Goal: Task Accomplishment & Management: Complete application form

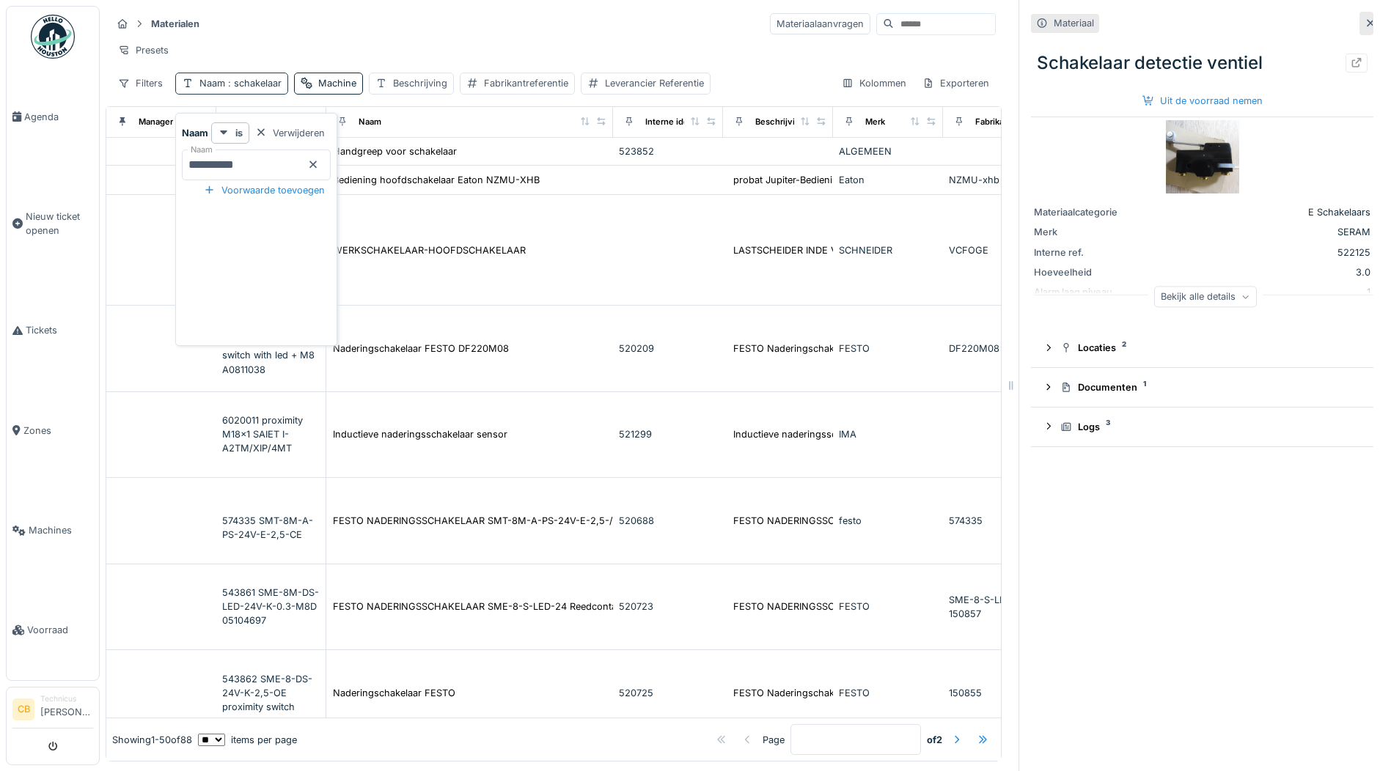
scroll to position [3080, 367]
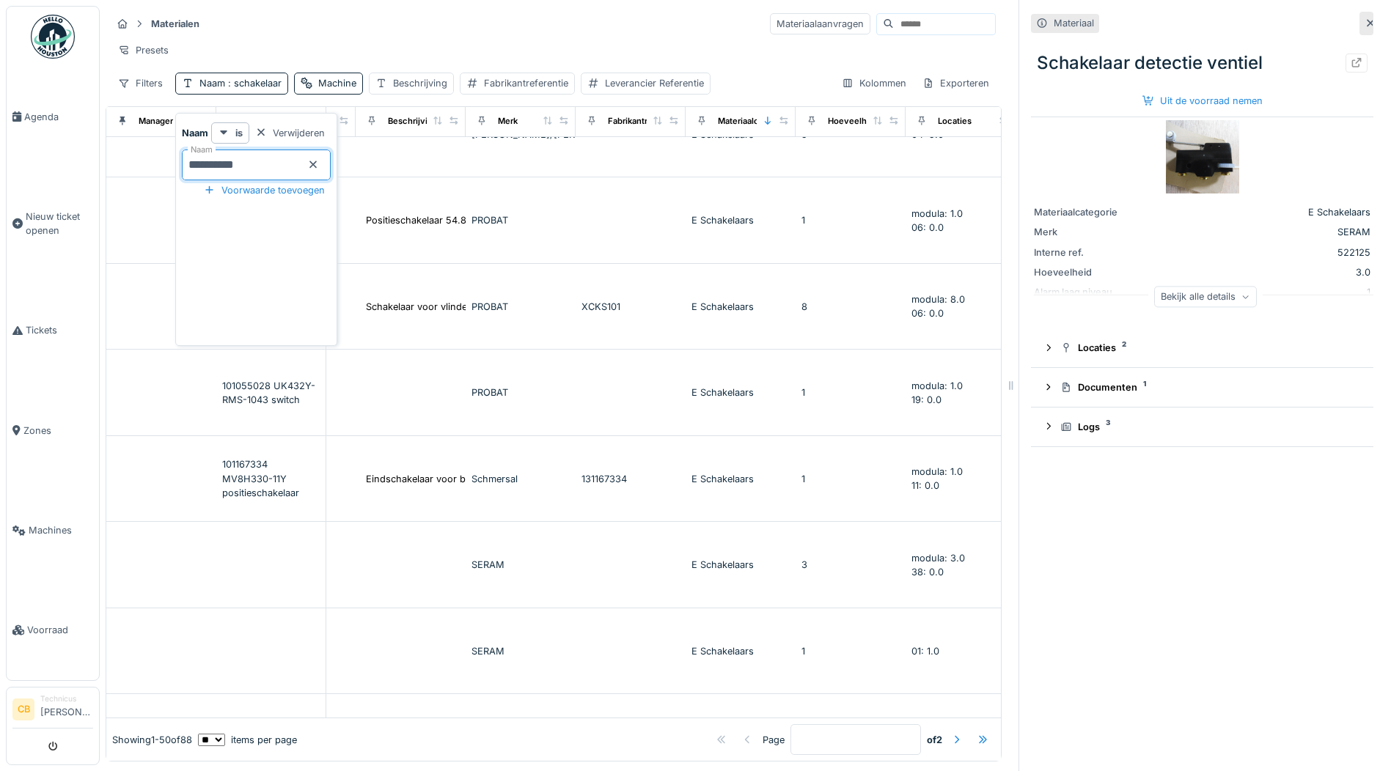
click at [269, 158] on input "**********" at bounding box center [256, 165] width 149 height 31
type input "*"
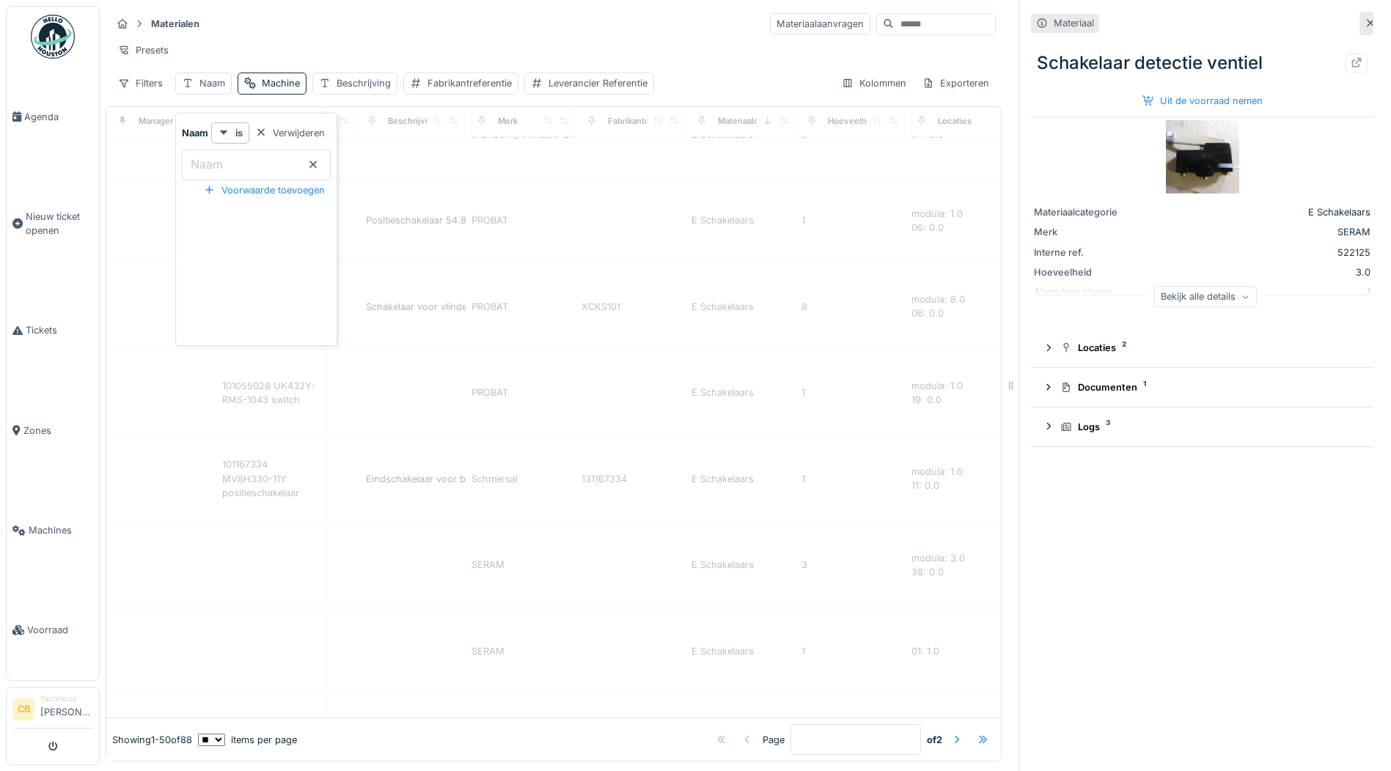
click at [1365, 18] on icon at bounding box center [1371, 23] width 12 height 10
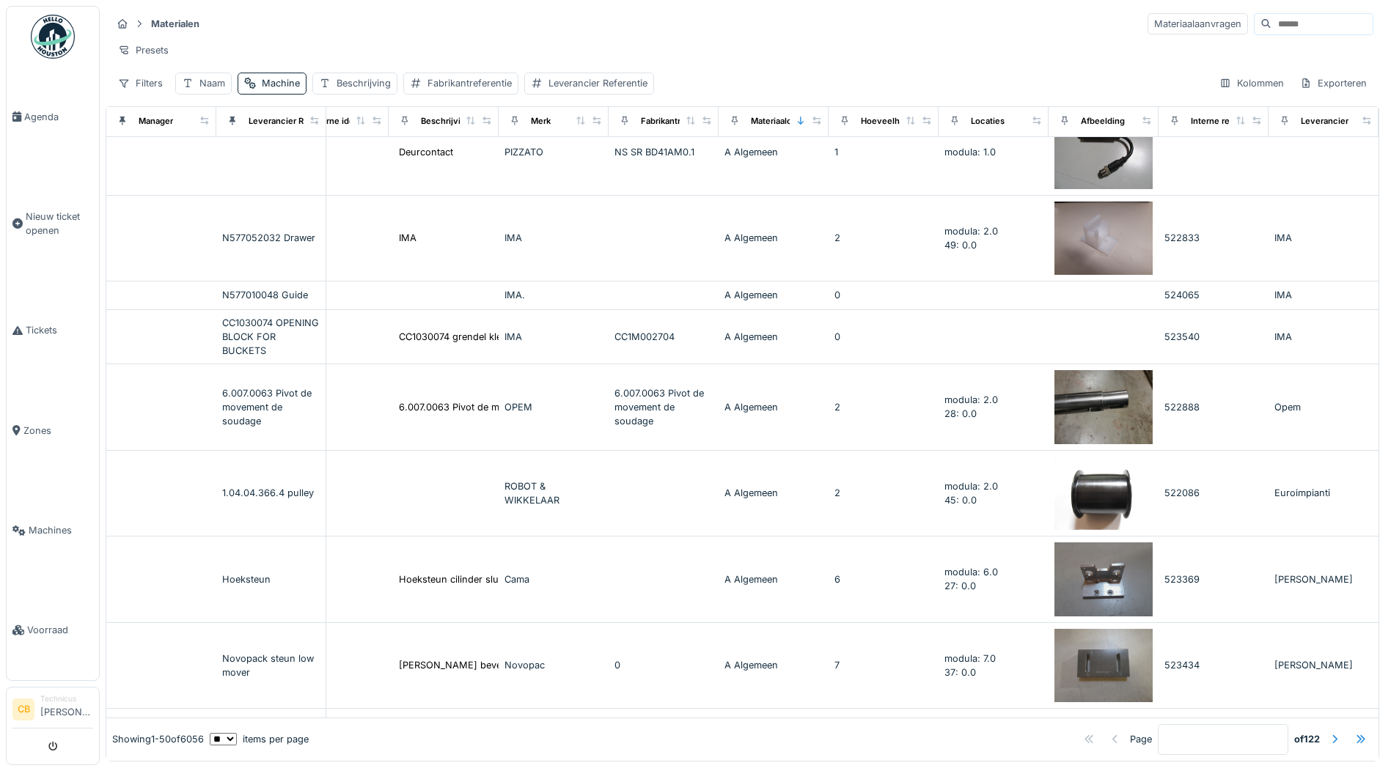
scroll to position [3073, 367]
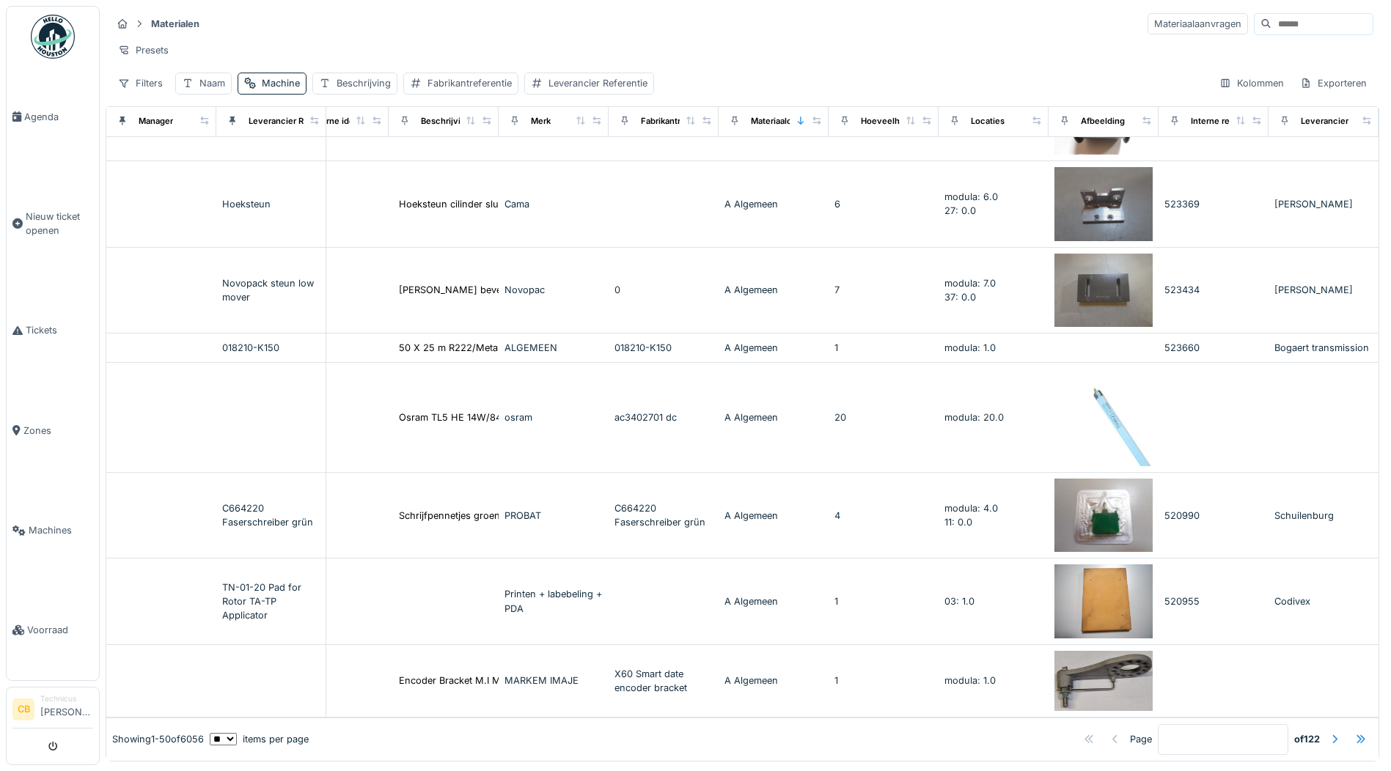
click at [61, 37] on img at bounding box center [53, 37] width 44 height 44
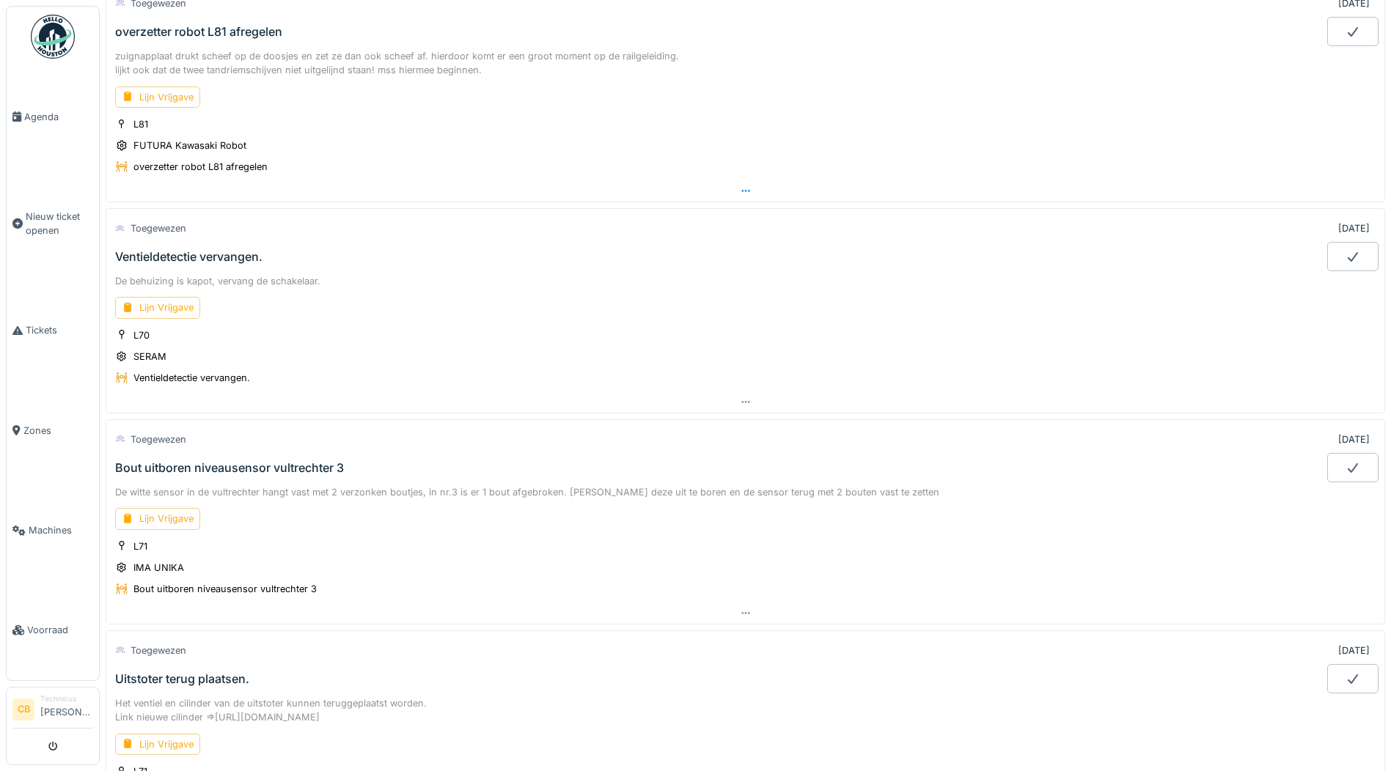
scroll to position [220, 0]
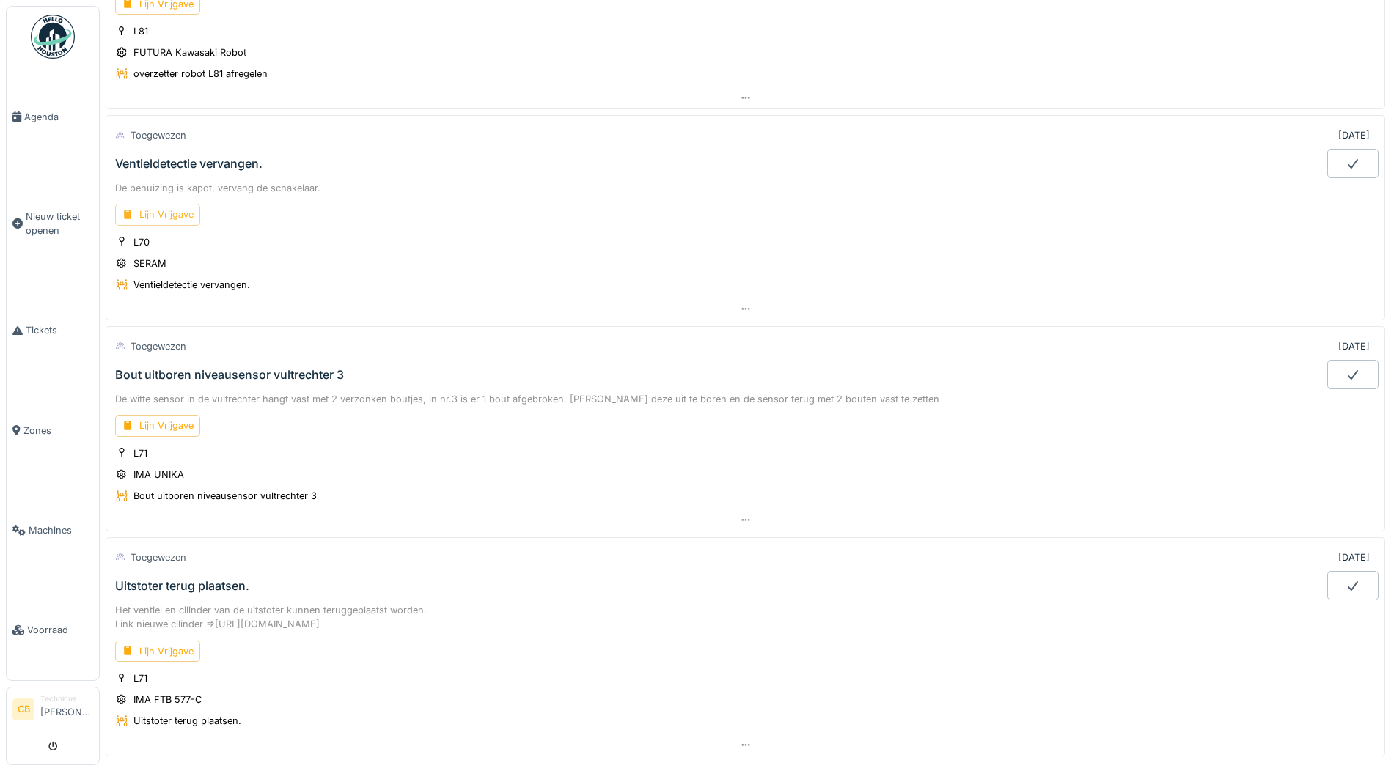
click at [175, 210] on div "Lijn Vrijgave" at bounding box center [157, 214] width 85 height 21
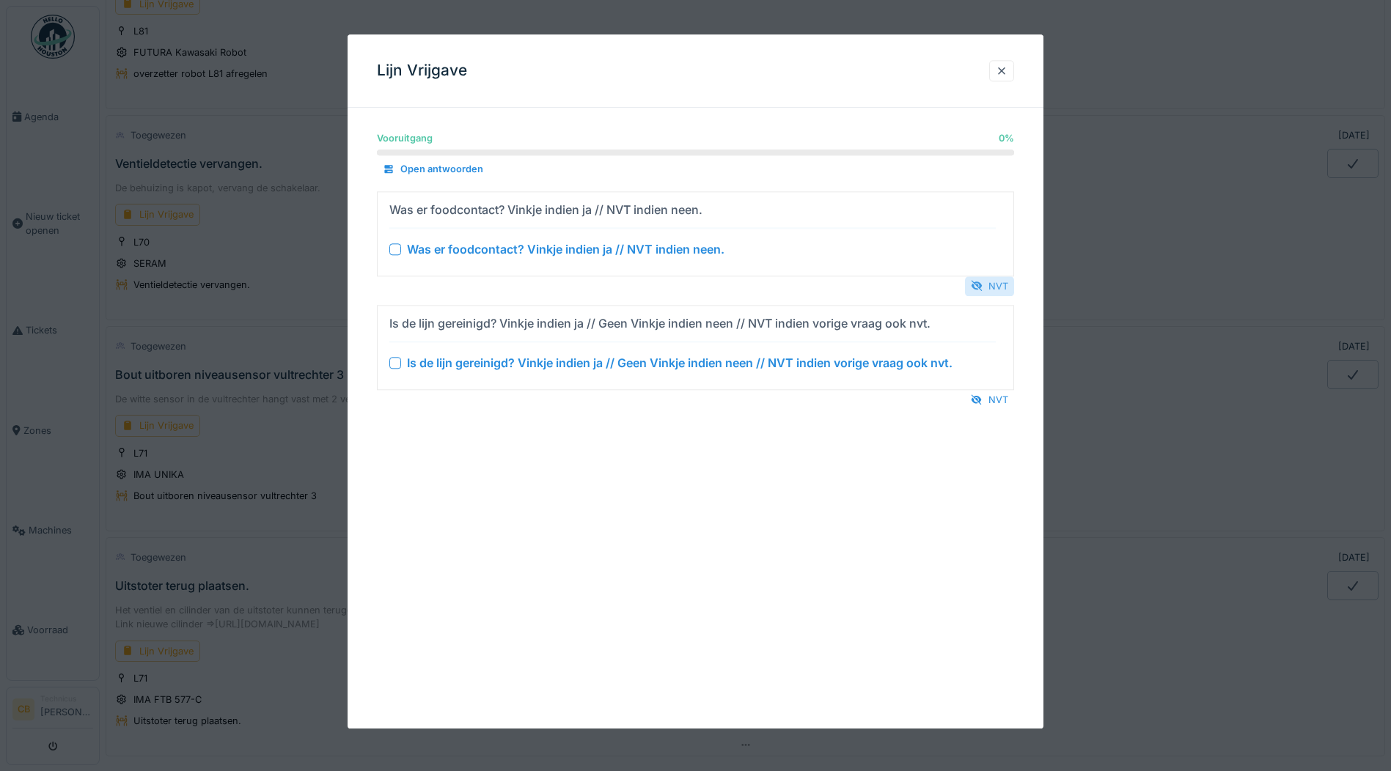
click at [993, 284] on div "NVT" at bounding box center [989, 286] width 49 height 20
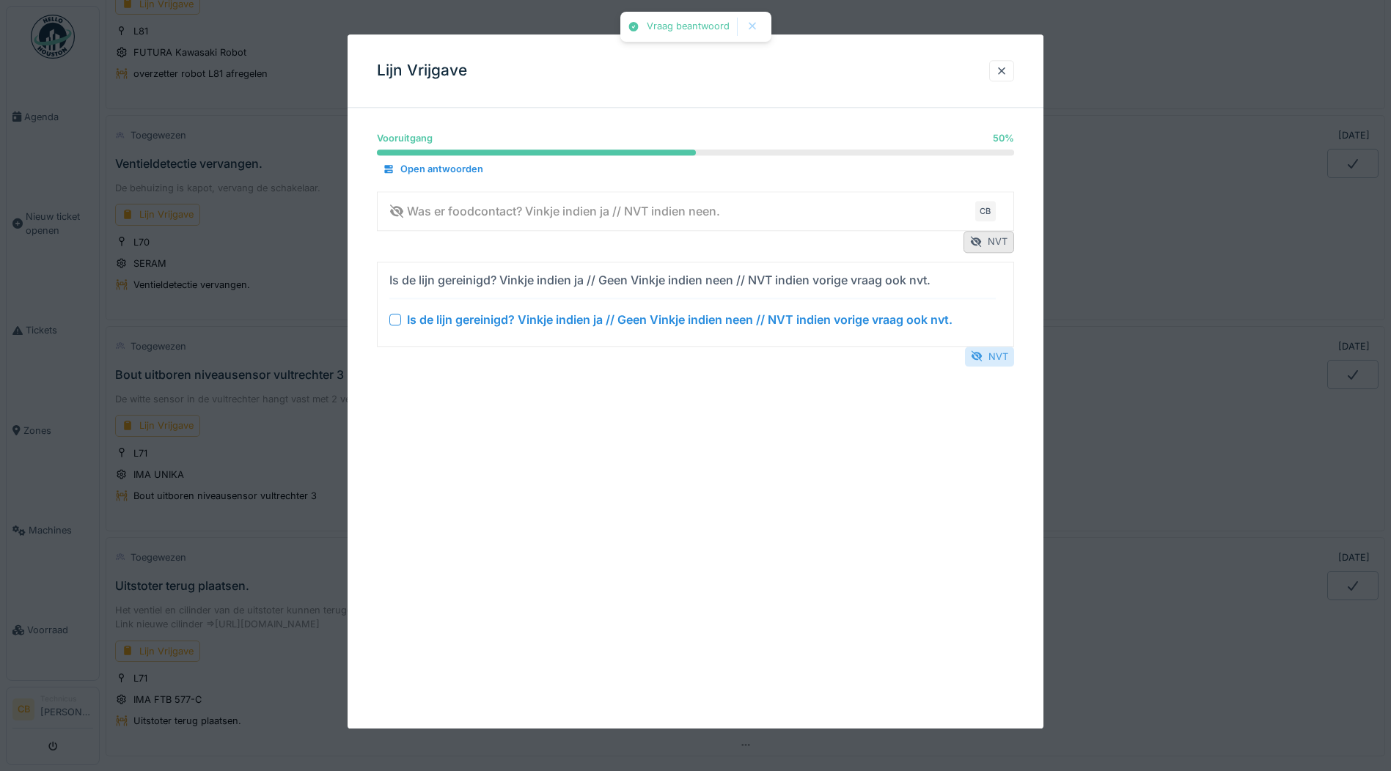
click at [999, 353] on div "NVT" at bounding box center [989, 357] width 49 height 20
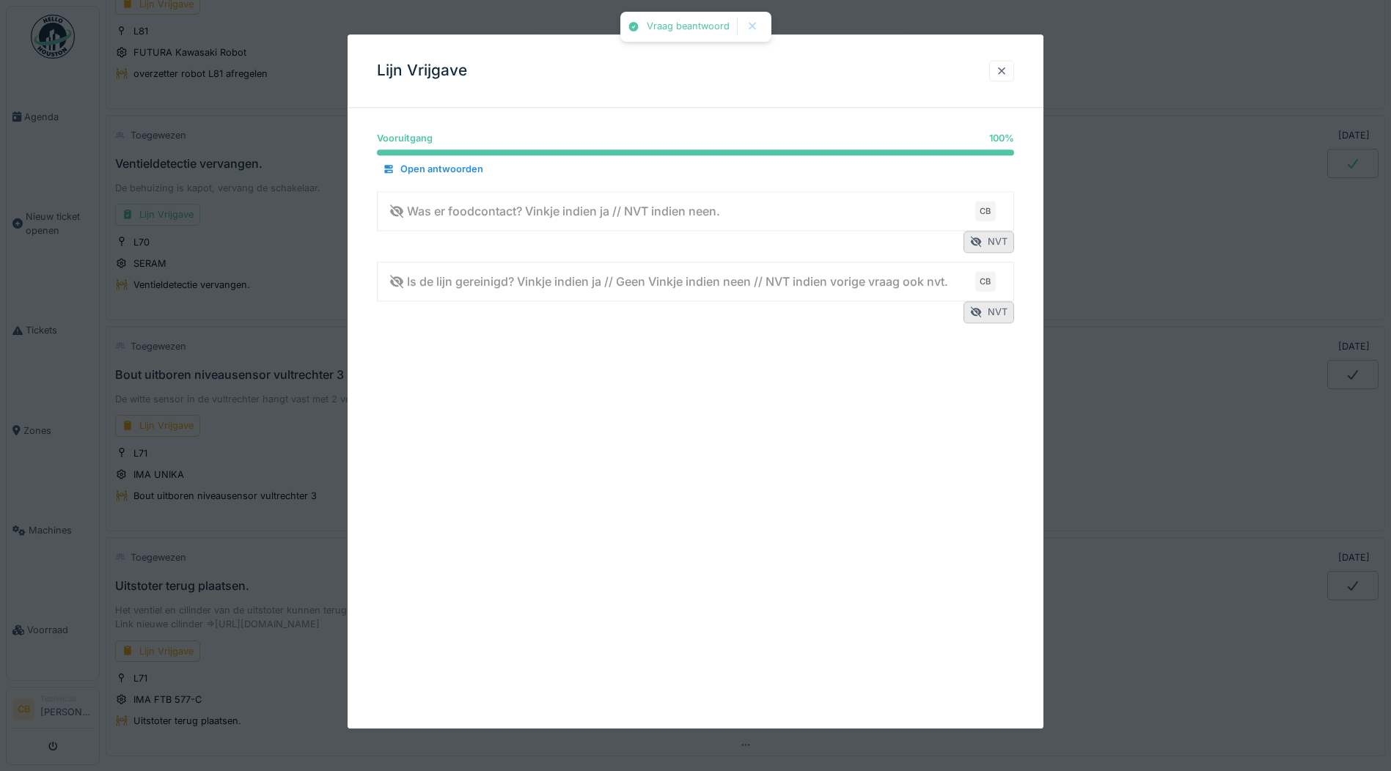
click at [1006, 70] on div at bounding box center [1002, 71] width 12 height 14
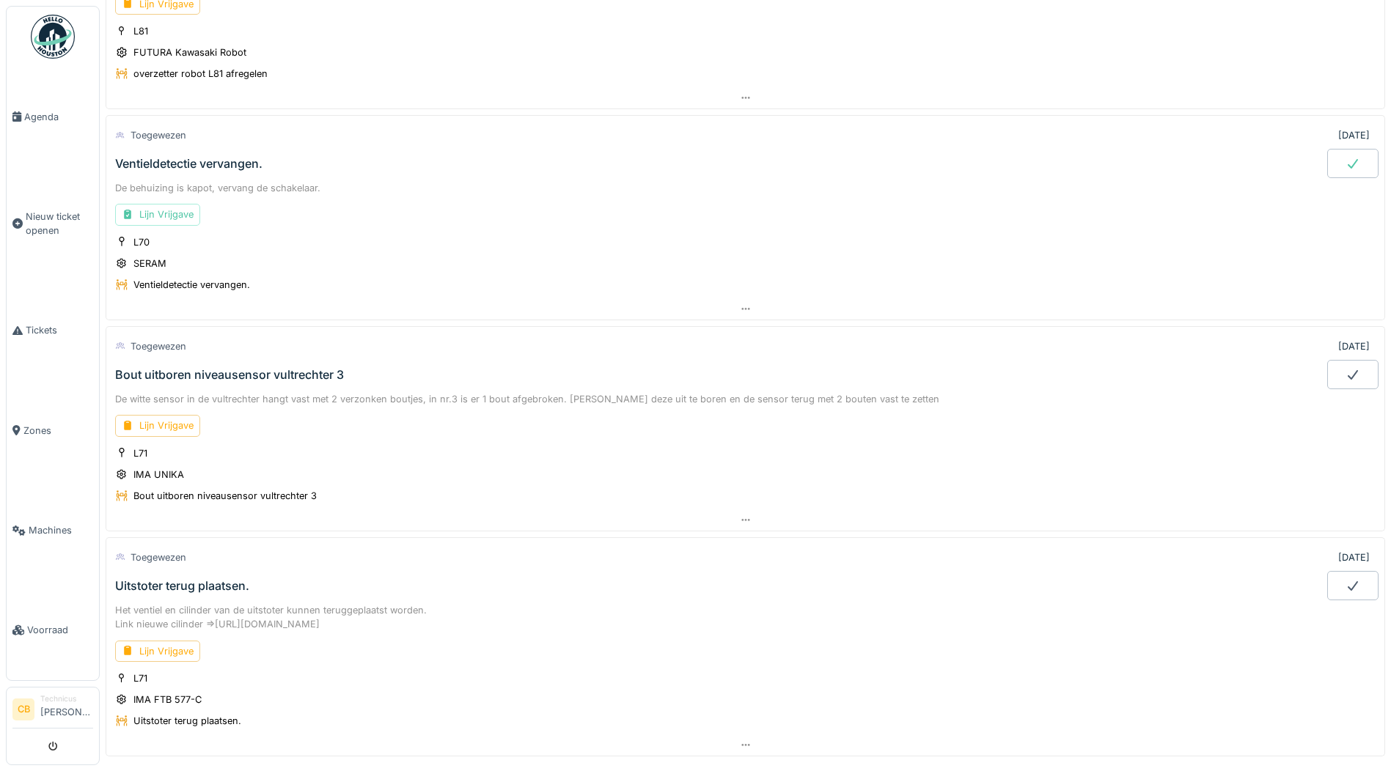
click at [1334, 150] on div at bounding box center [1352, 163] width 51 height 29
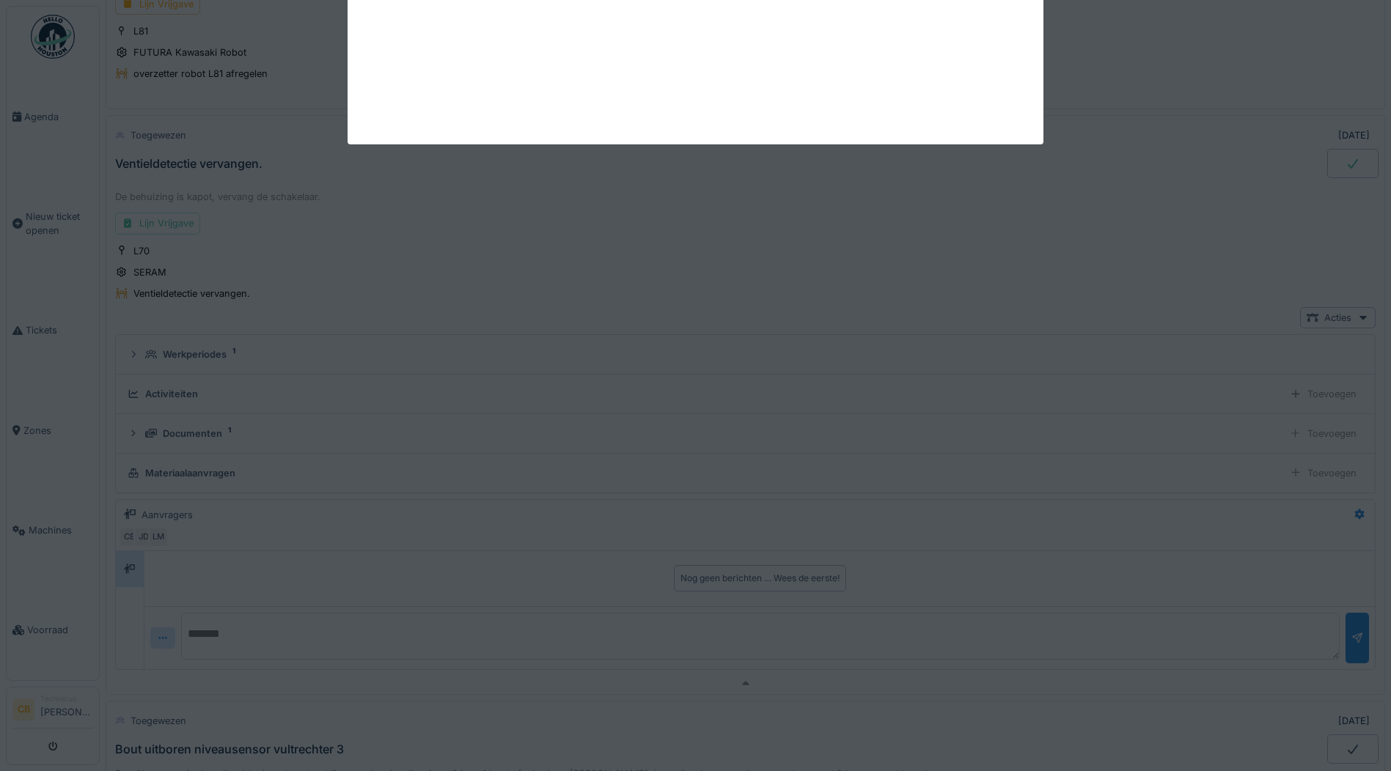
scroll to position [276, 0]
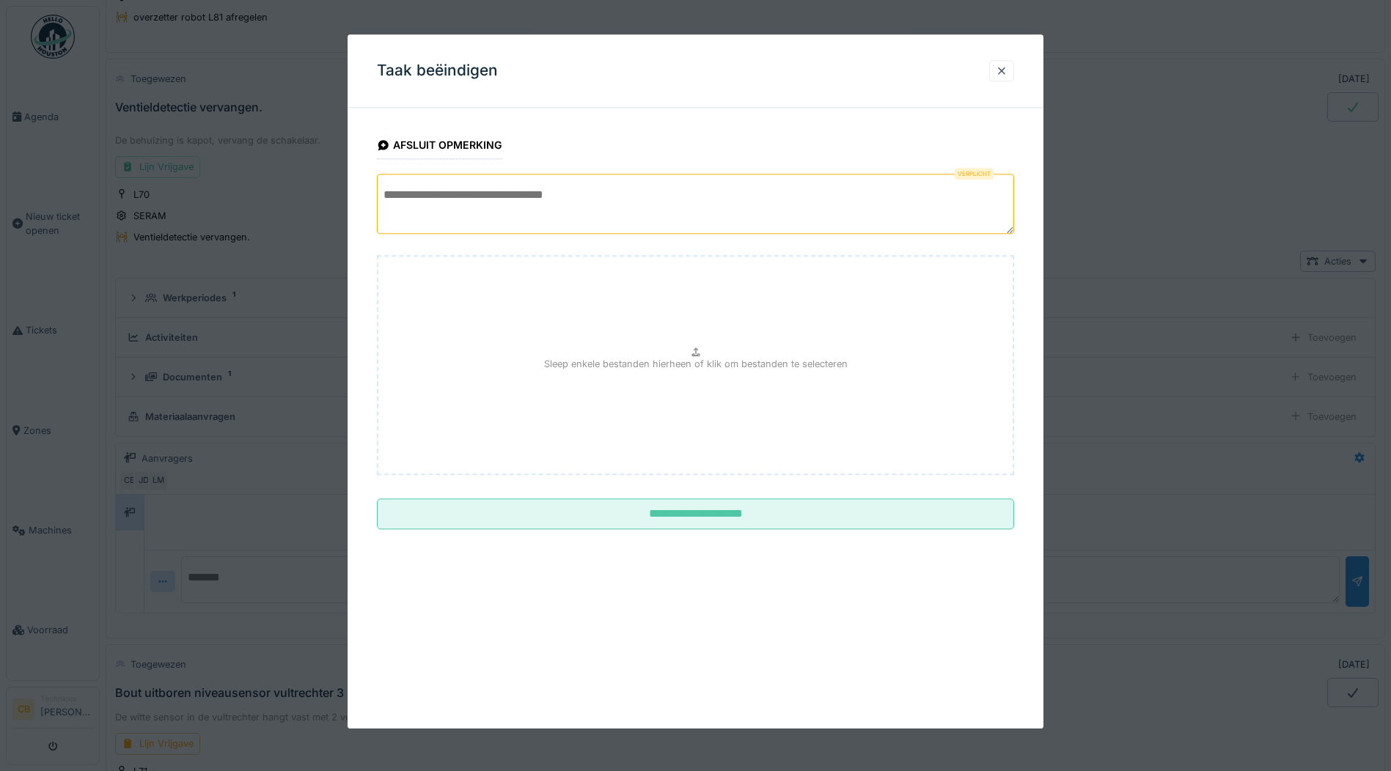
click at [410, 205] on textarea at bounding box center [695, 204] width 637 height 60
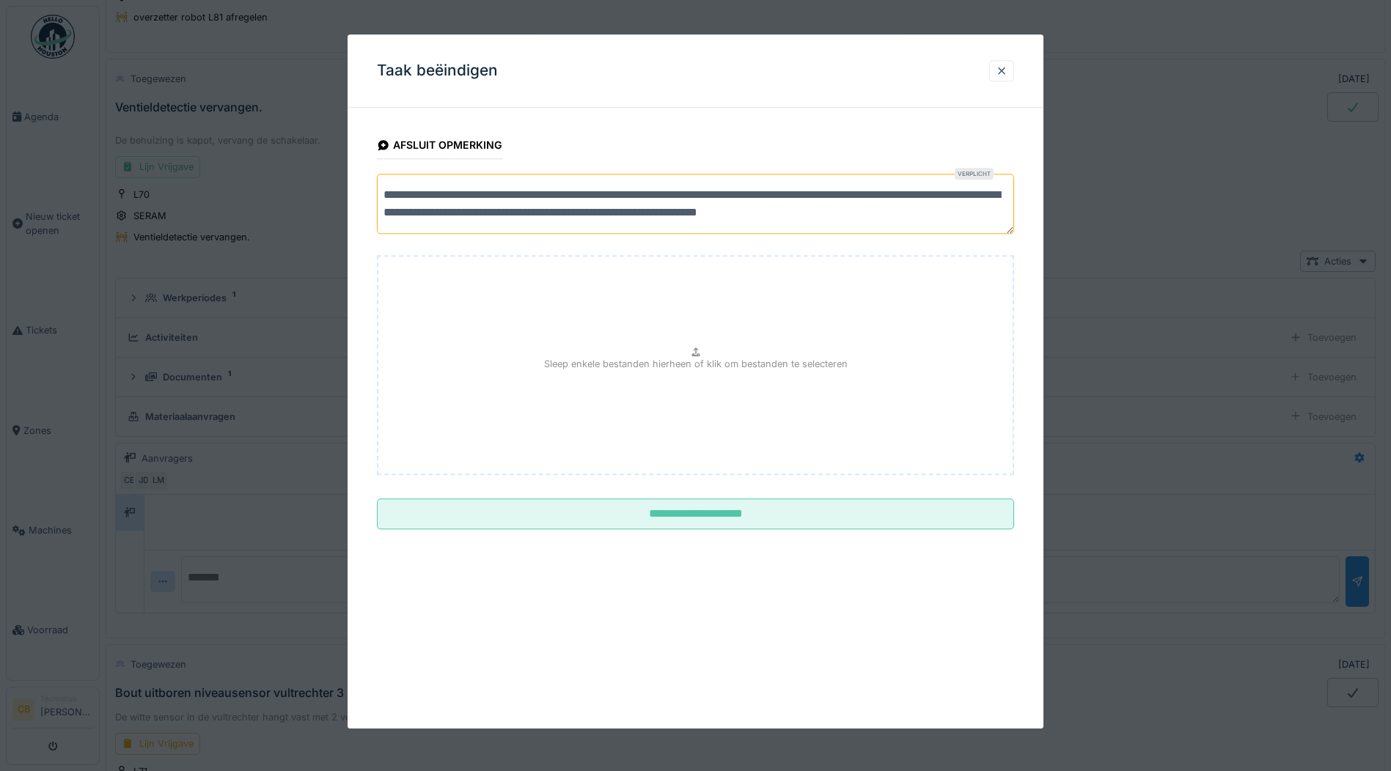
scroll to position [5, 0]
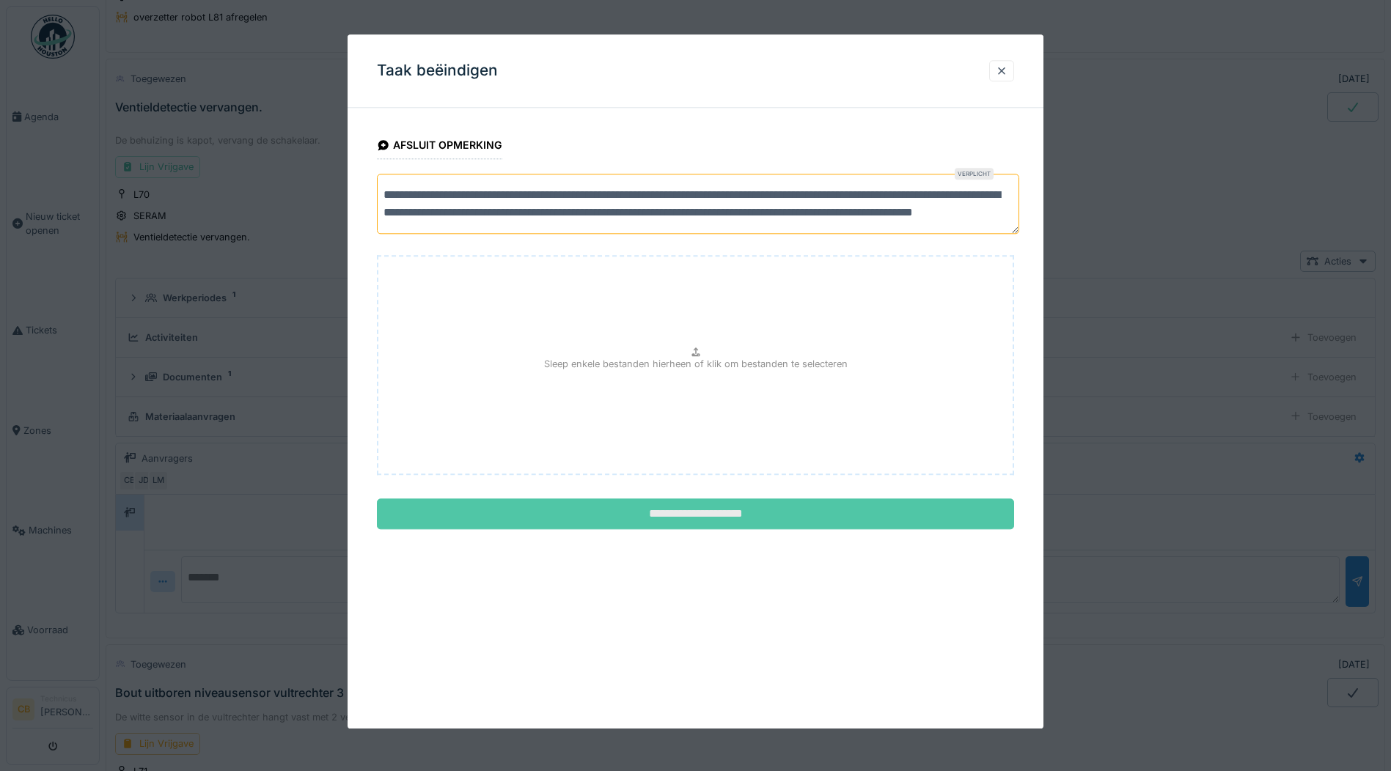
type textarea "**********"
click at [716, 512] on input "**********" at bounding box center [695, 514] width 637 height 31
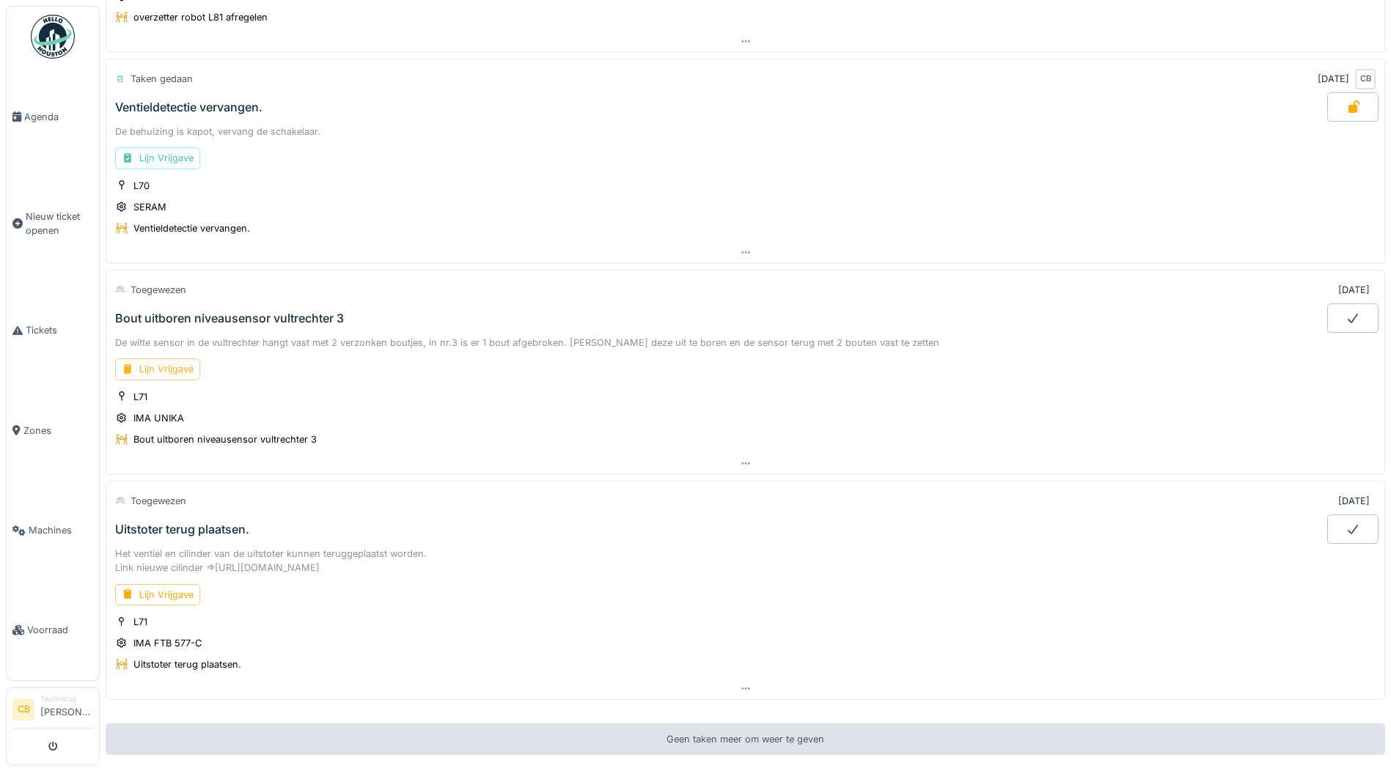
click at [147, 364] on div "Lijn Vrijgave" at bounding box center [157, 369] width 85 height 21
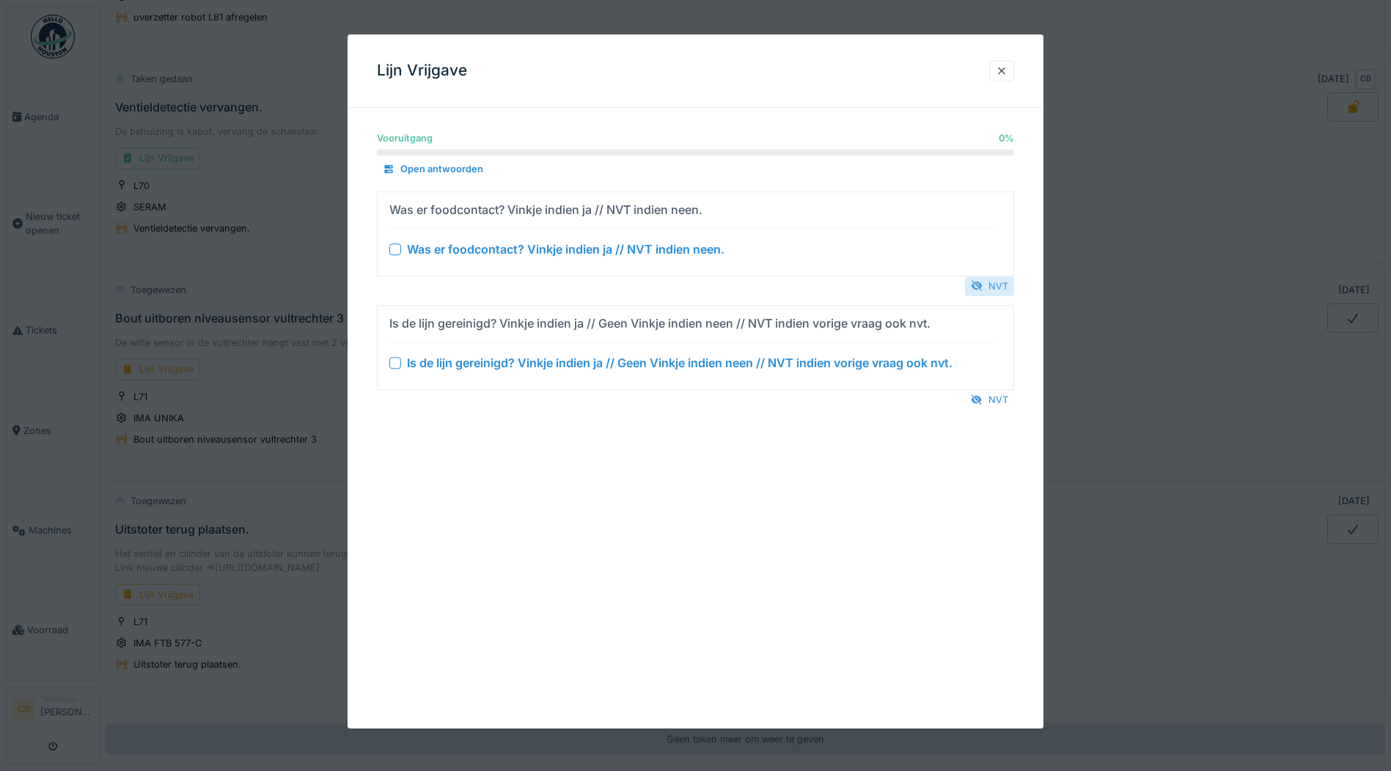
click at [1010, 285] on div "NVT" at bounding box center [989, 286] width 49 height 20
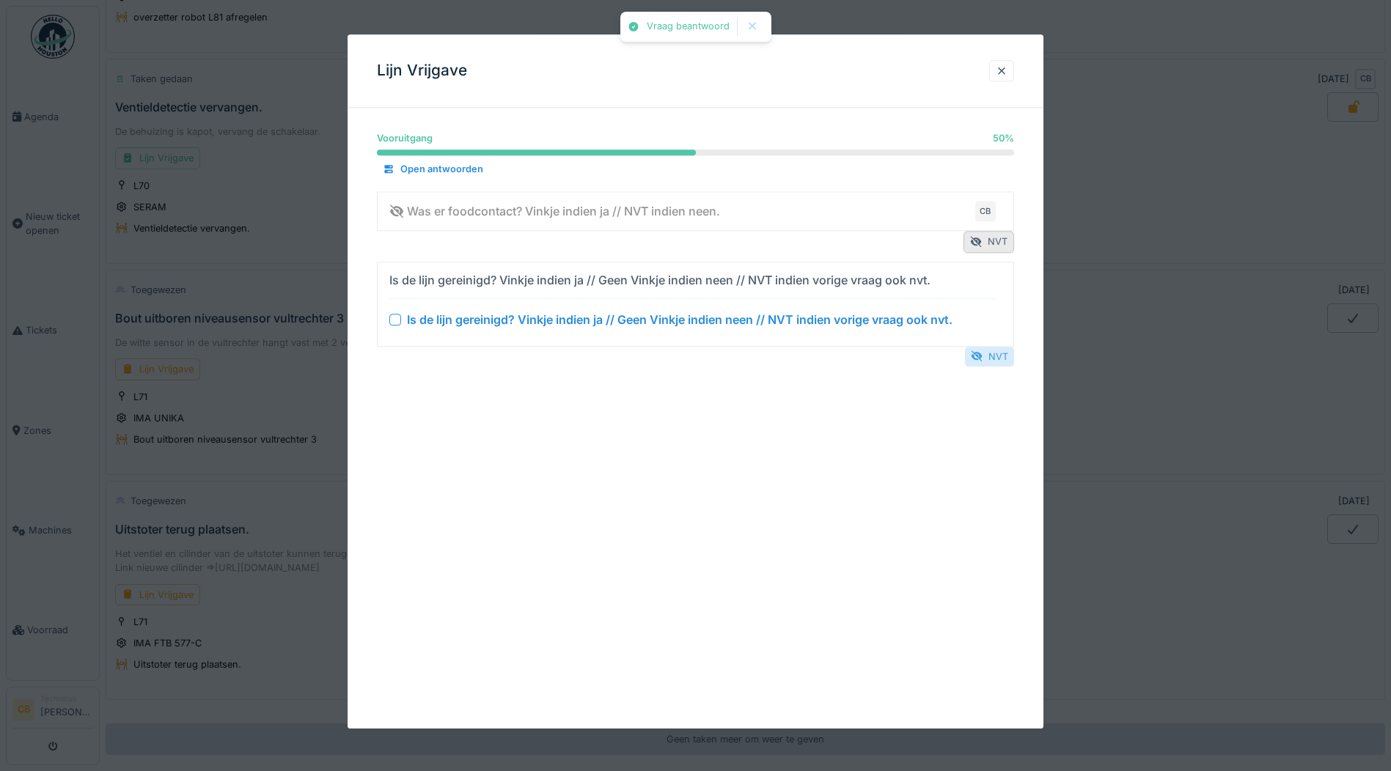
click at [1010, 348] on div "NVT" at bounding box center [989, 357] width 49 height 20
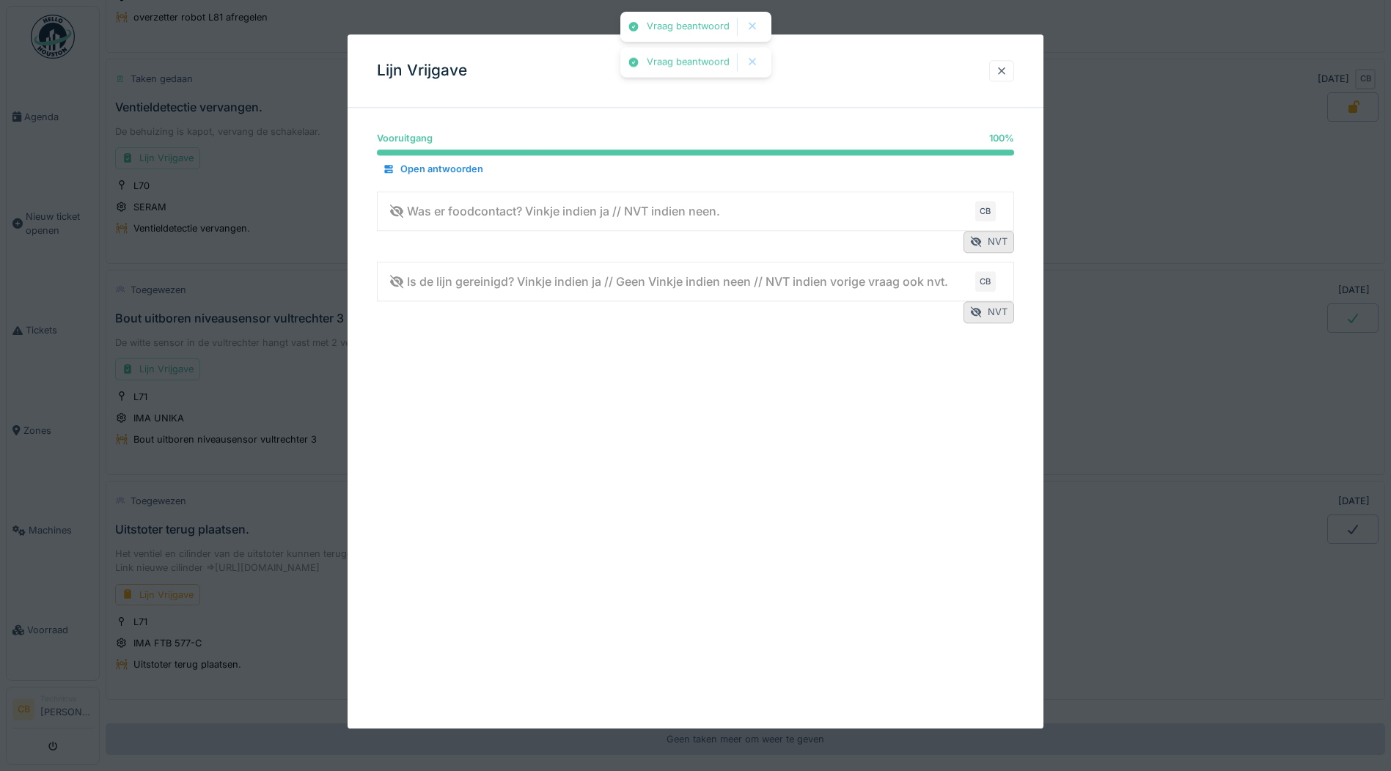
click at [1008, 69] on div at bounding box center [1002, 71] width 12 height 14
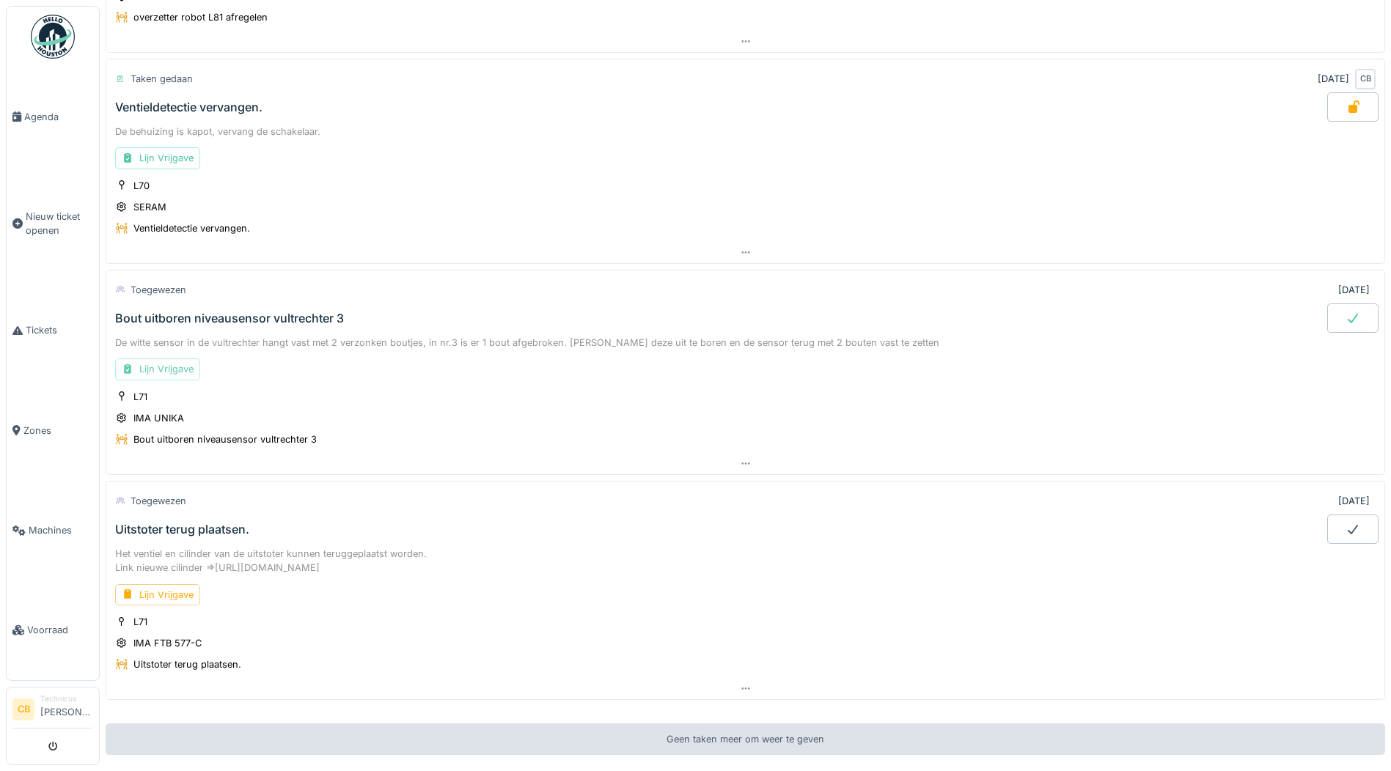
click at [177, 370] on div "Lijn Vrijgave" at bounding box center [157, 369] width 85 height 21
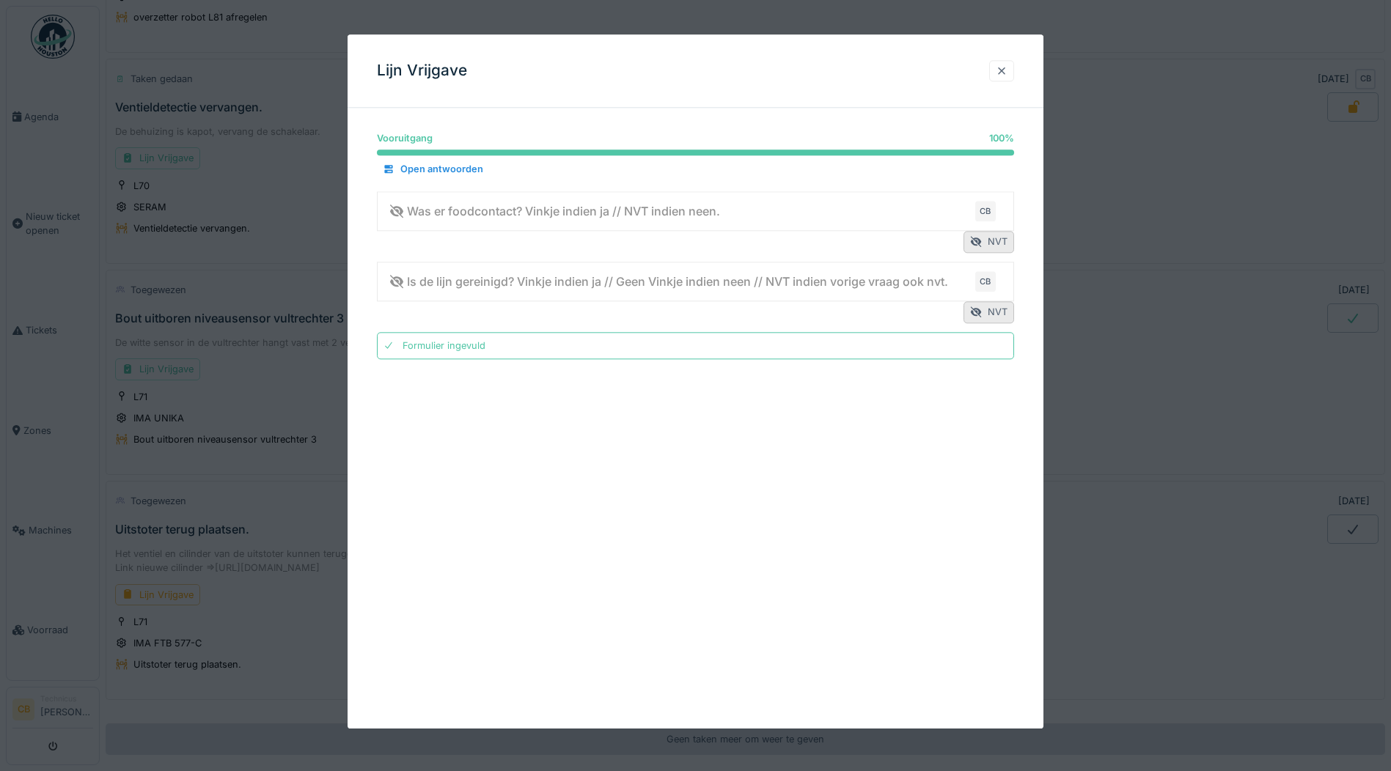
click at [1008, 68] on div at bounding box center [1002, 71] width 12 height 14
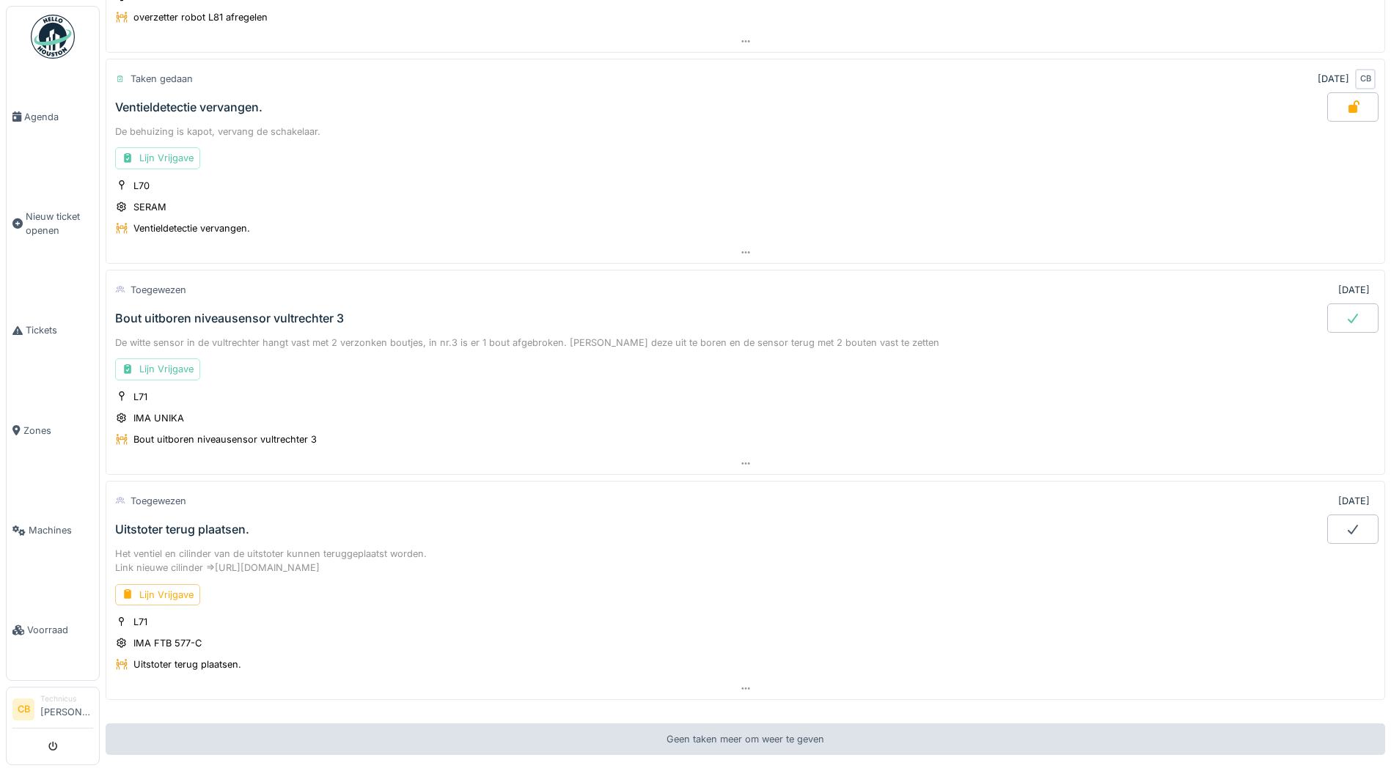
click at [1327, 307] on div at bounding box center [1352, 318] width 51 height 29
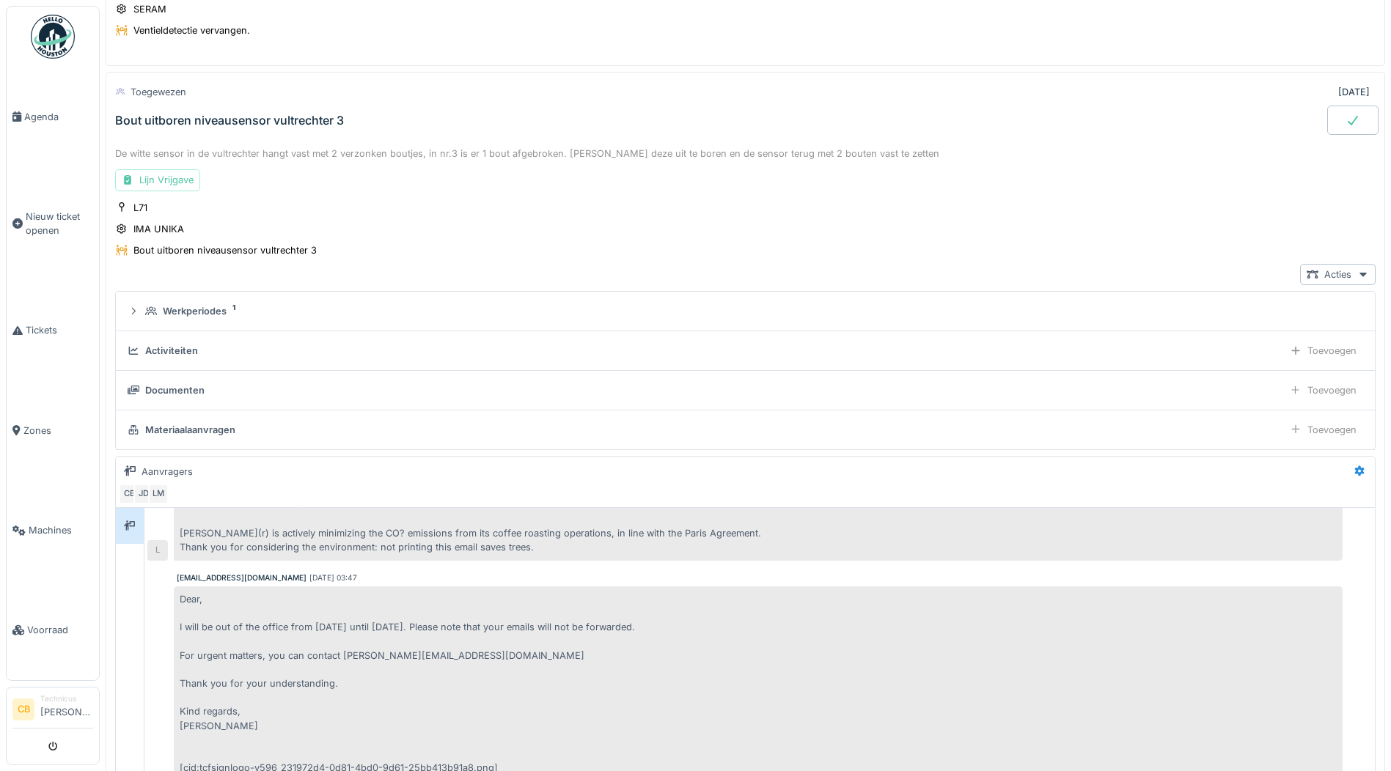
scroll to position [488, 0]
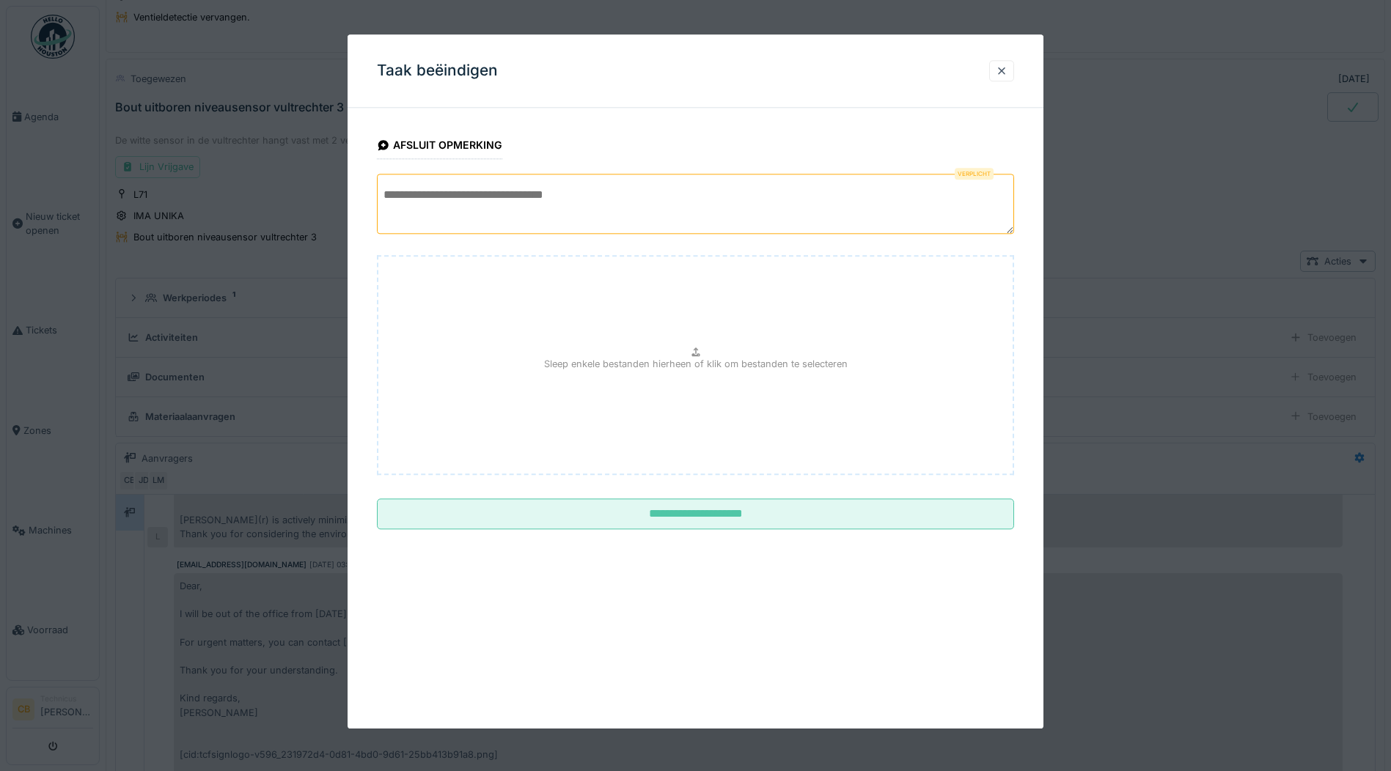
click at [429, 216] on textarea at bounding box center [695, 204] width 637 height 60
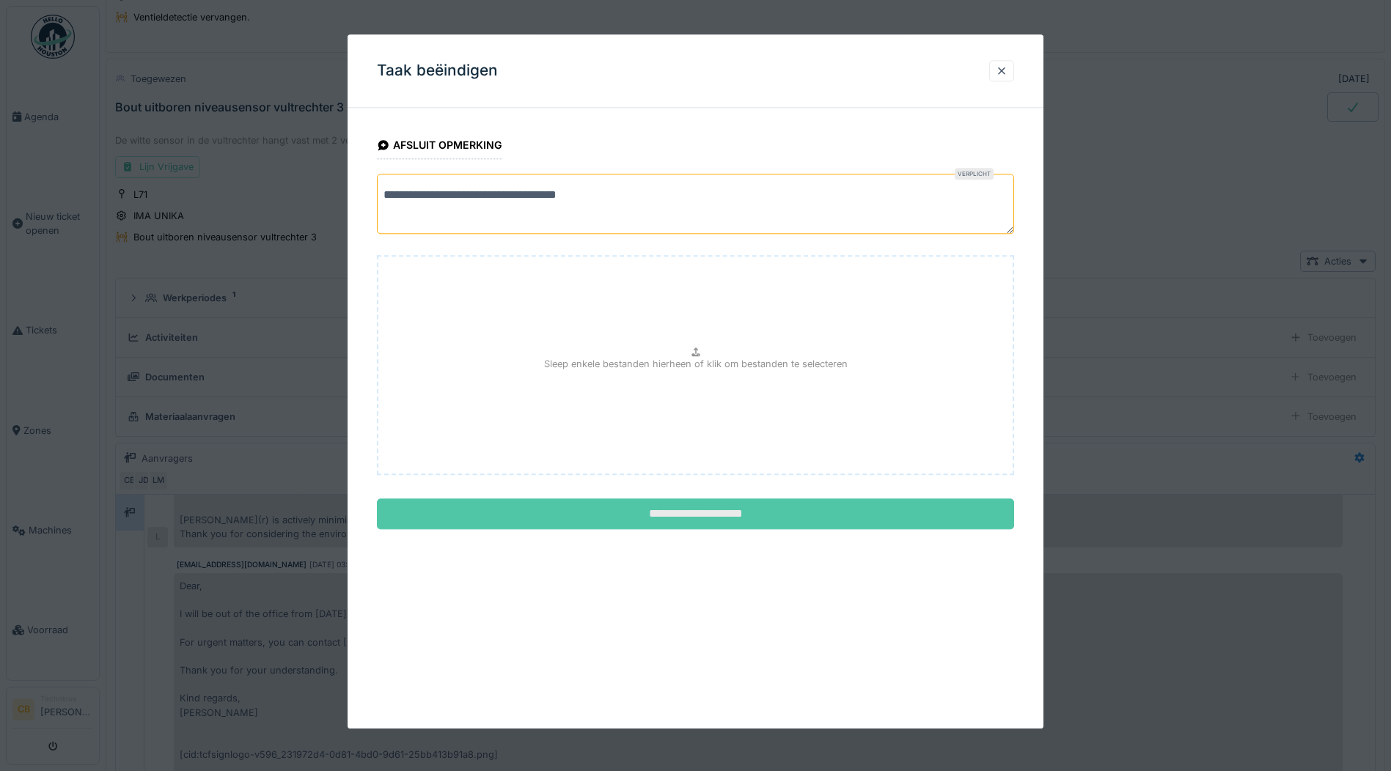
type textarea "**********"
click at [689, 511] on input "**********" at bounding box center [695, 514] width 637 height 31
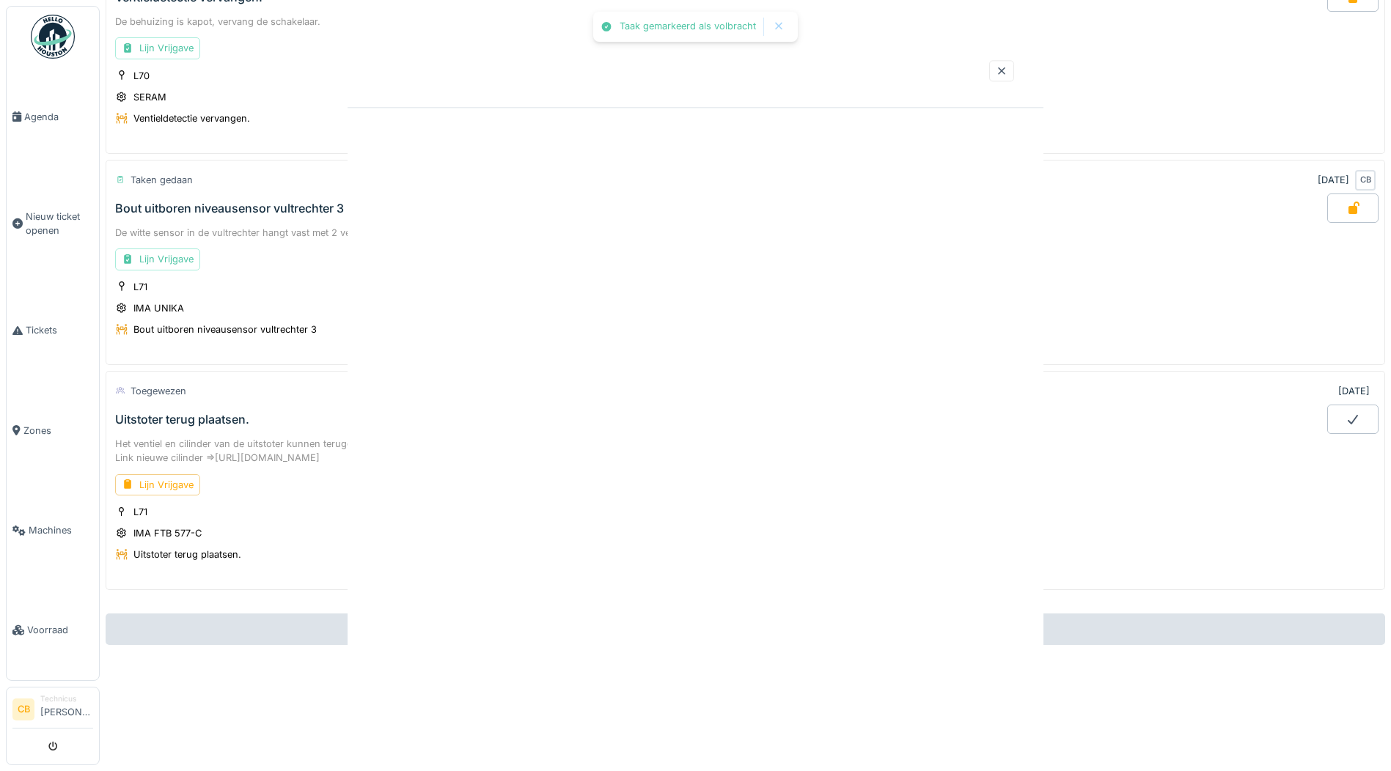
scroll to position [397, 0]
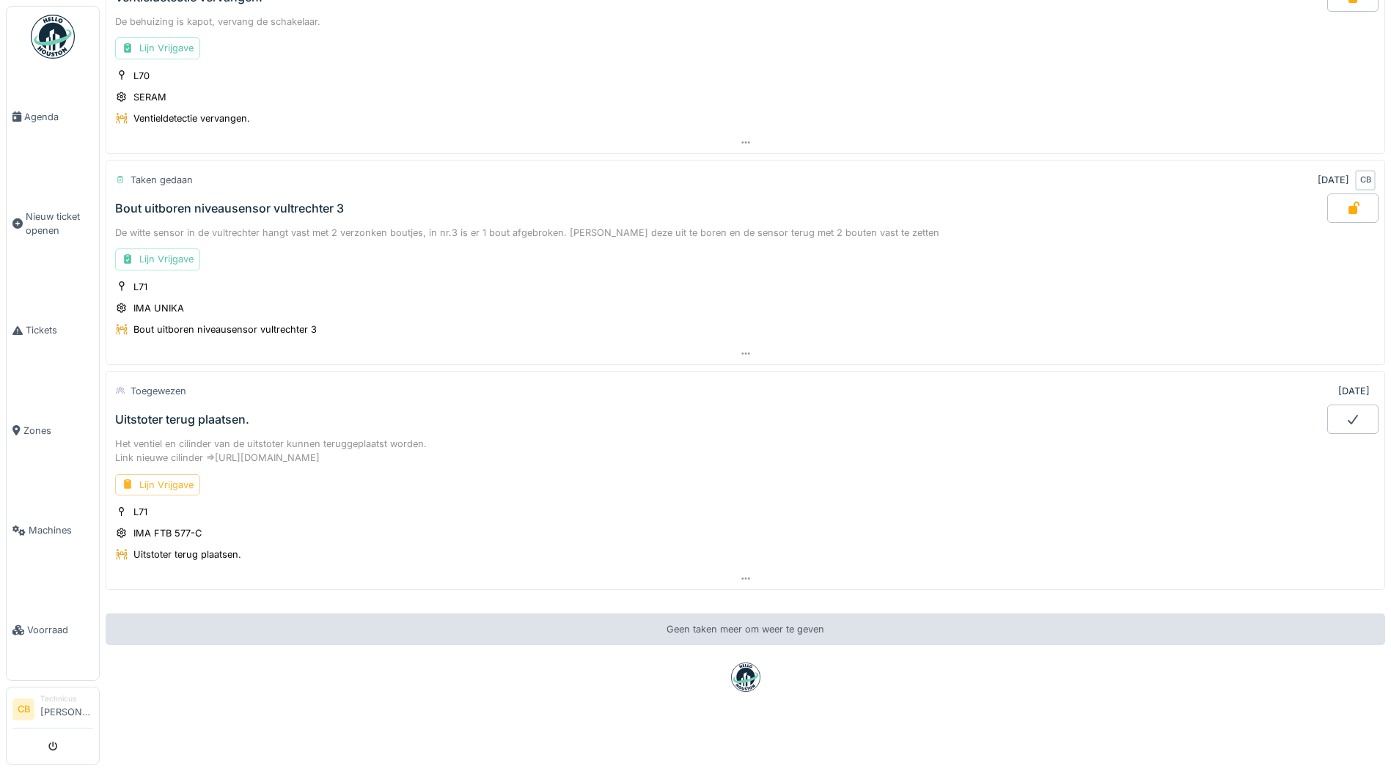
click at [181, 474] on div "Lijn Vrijgave" at bounding box center [157, 484] width 85 height 21
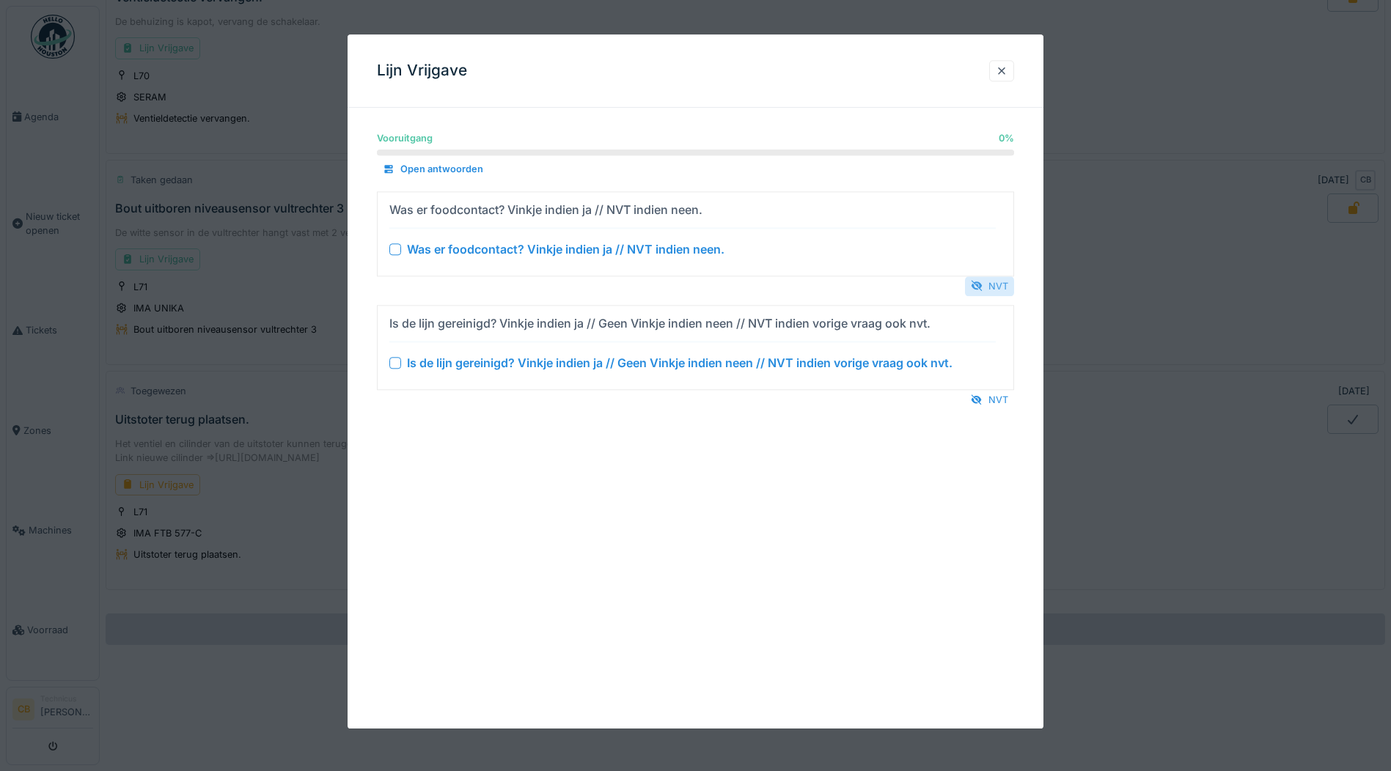
click at [1000, 282] on div "NVT" at bounding box center [989, 286] width 49 height 20
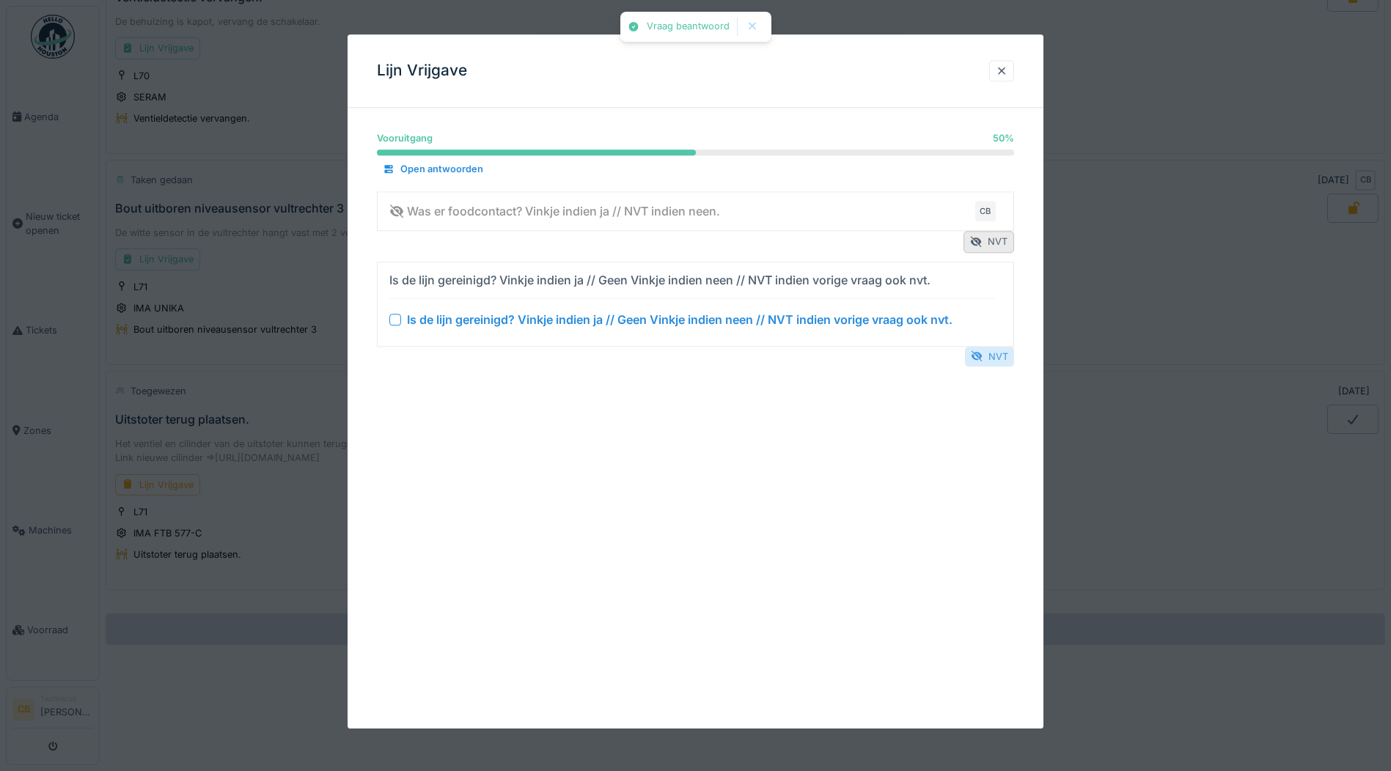
click at [1003, 348] on div "NVT" at bounding box center [989, 357] width 49 height 20
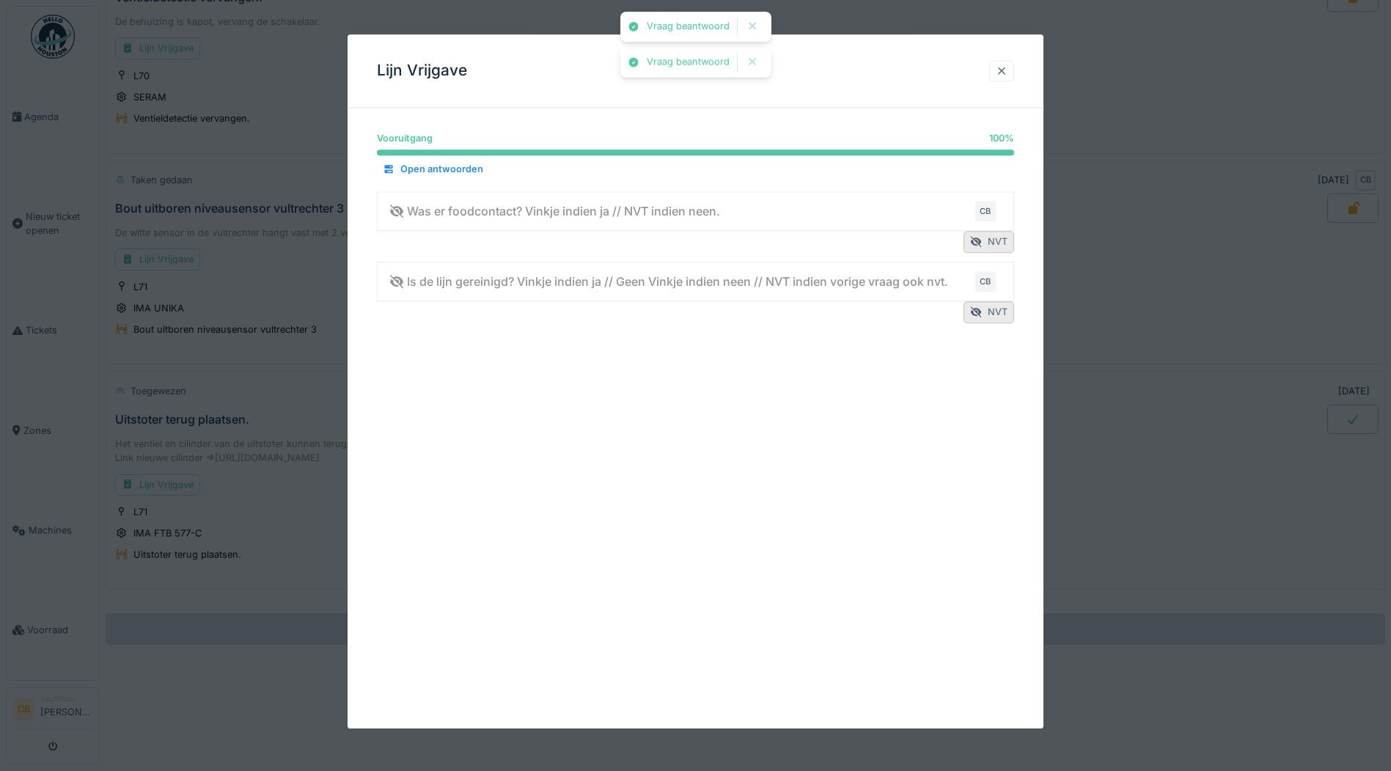
click at [1008, 65] on div at bounding box center [1002, 71] width 12 height 14
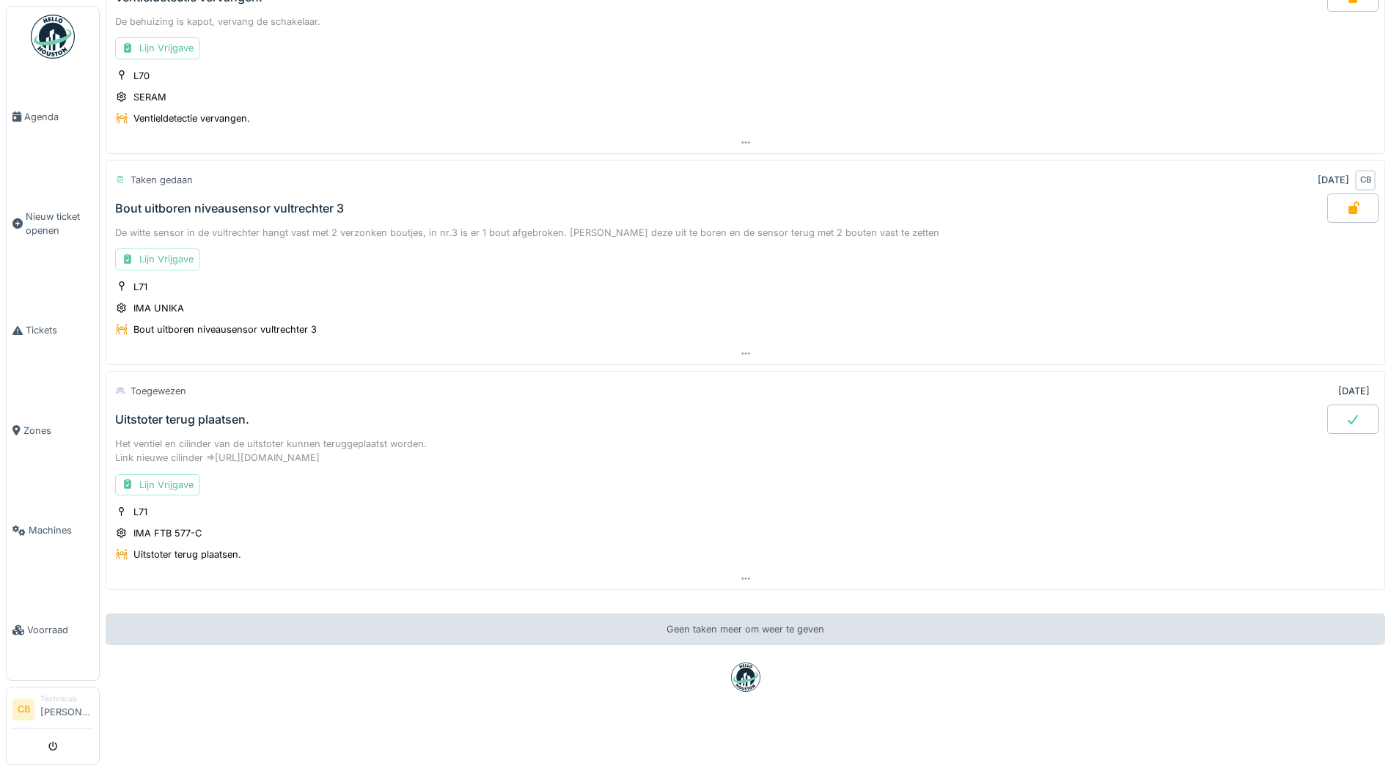
click at [1335, 405] on div at bounding box center [1352, 419] width 51 height 29
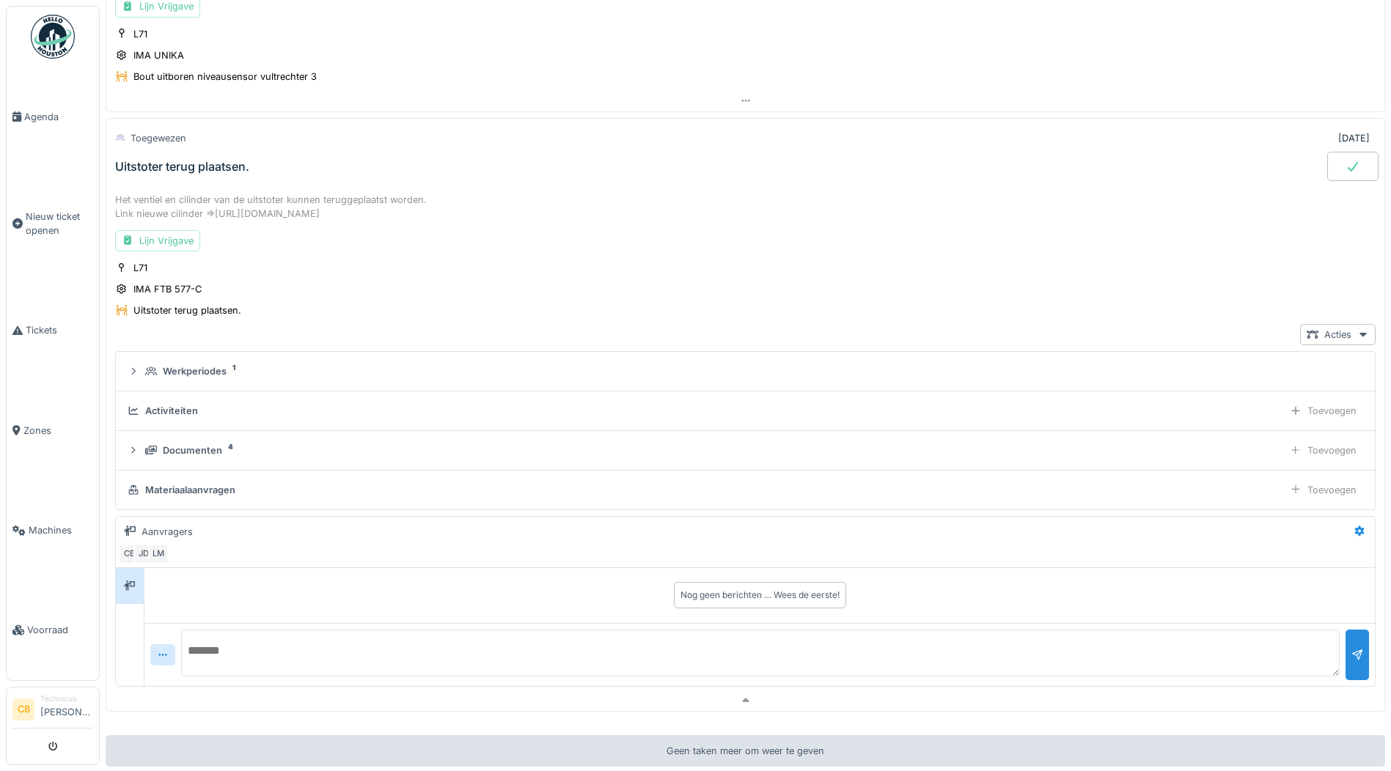
scroll to position [699, 0]
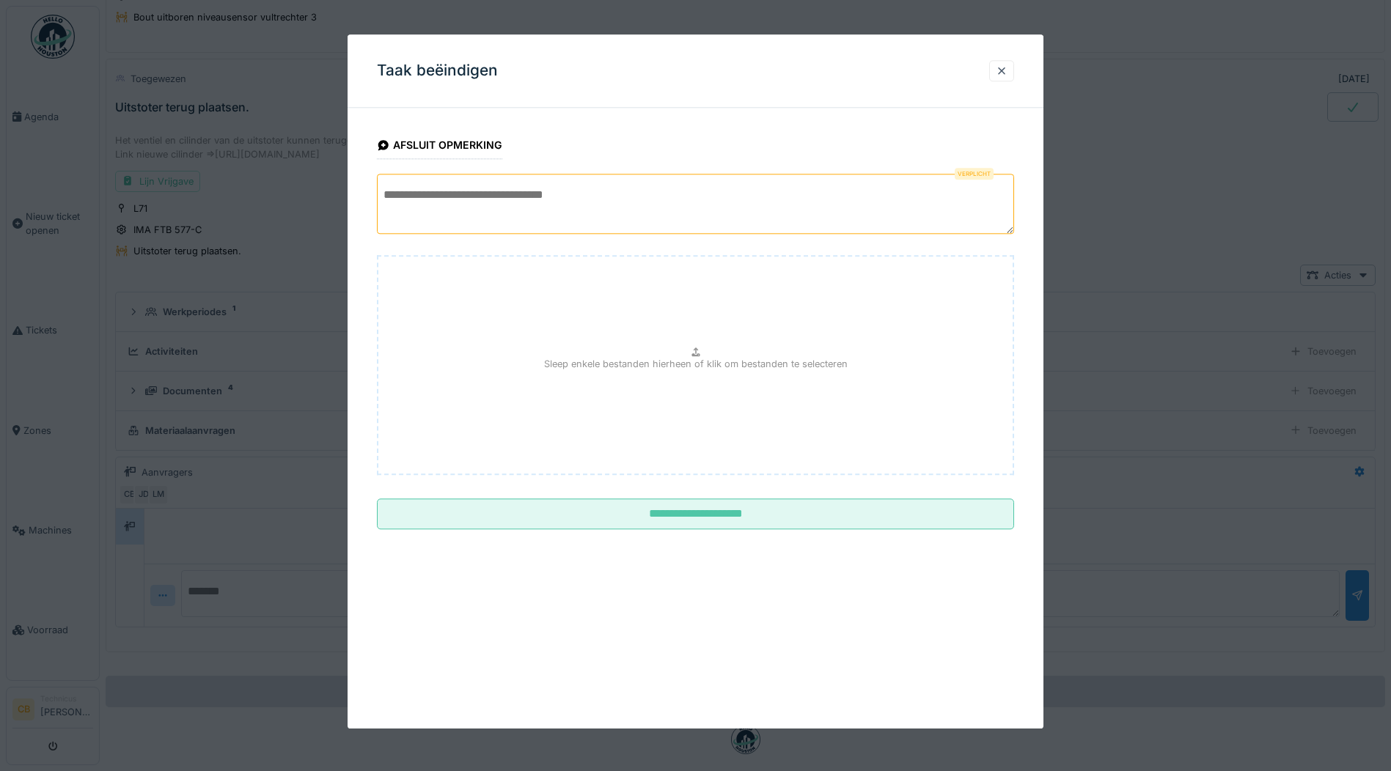
click at [401, 200] on textarea at bounding box center [695, 204] width 637 height 60
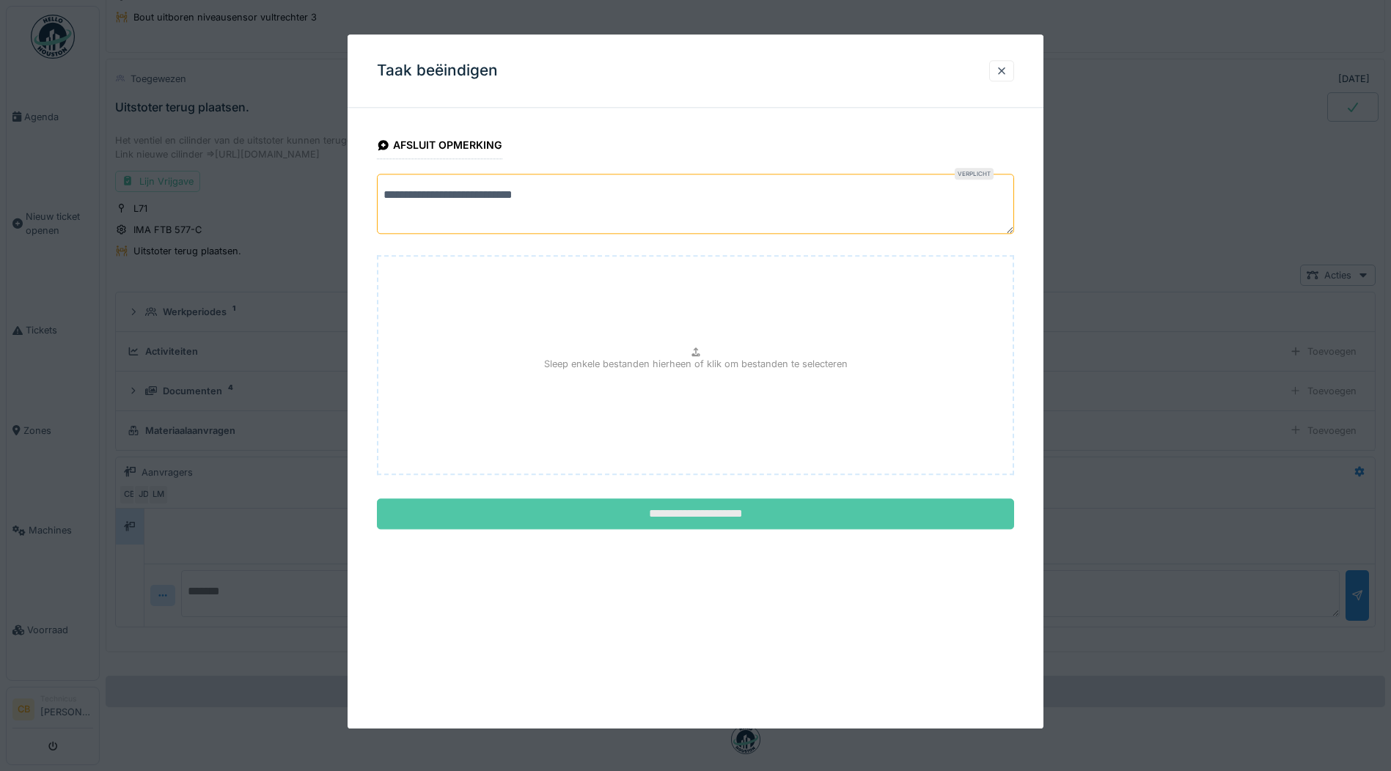
type textarea "**********"
click at [718, 518] on input "**********" at bounding box center [695, 514] width 637 height 31
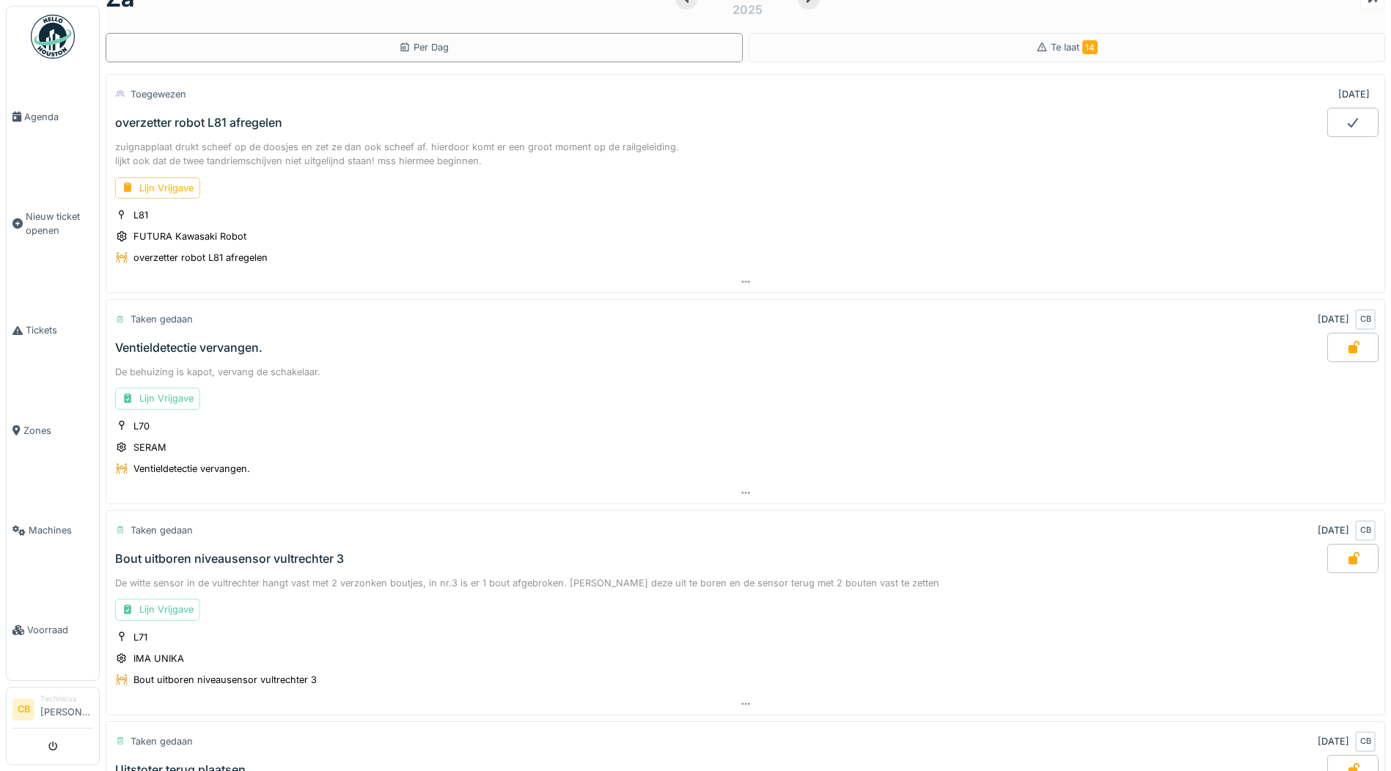
scroll to position [31, 0]
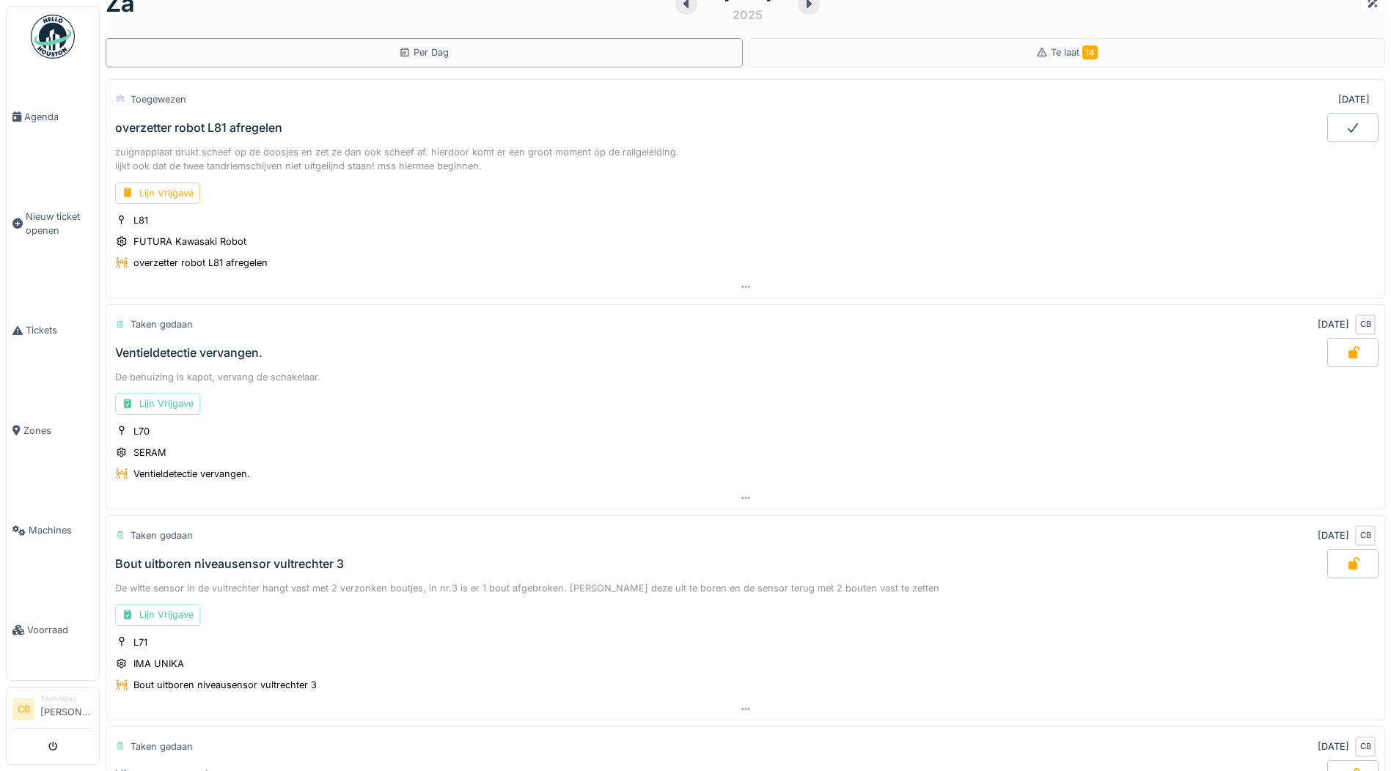
click at [208, 121] on div "overzetter robot L81 afregelen" at bounding box center [198, 128] width 167 height 14
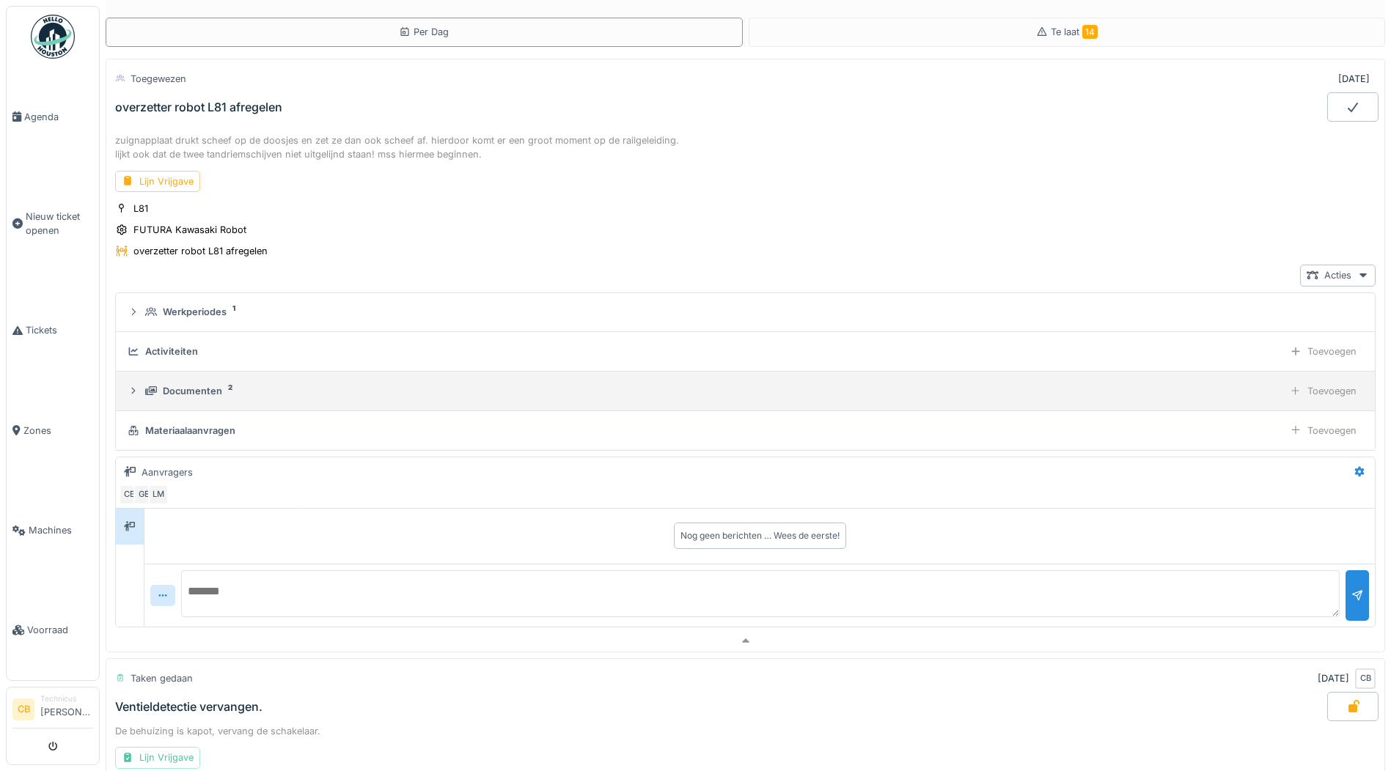
click at [197, 388] on div "Documenten" at bounding box center [192, 391] width 59 height 14
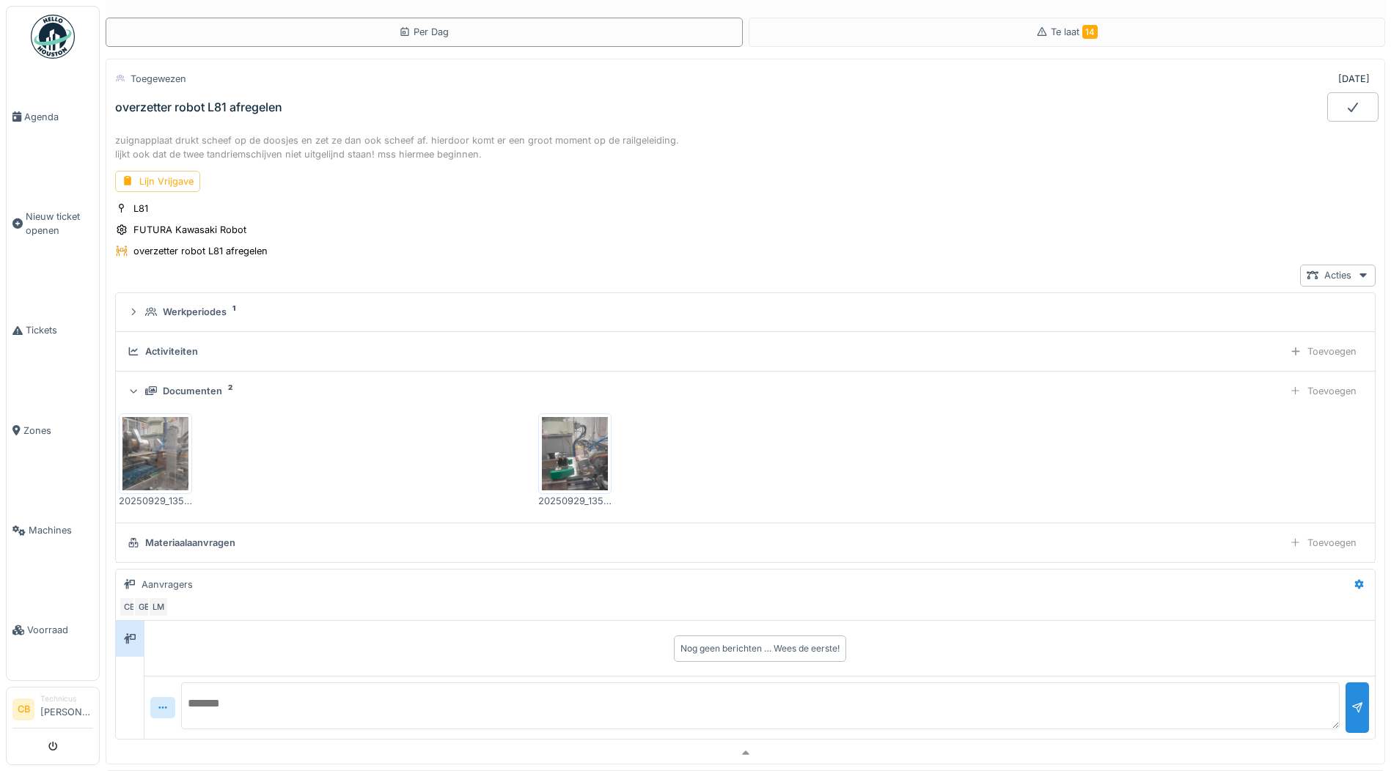
click at [157, 449] on img at bounding box center [155, 453] width 66 height 73
click at [565, 453] on img at bounding box center [575, 453] width 66 height 73
